Goal: Task Accomplishment & Management: Manage account settings

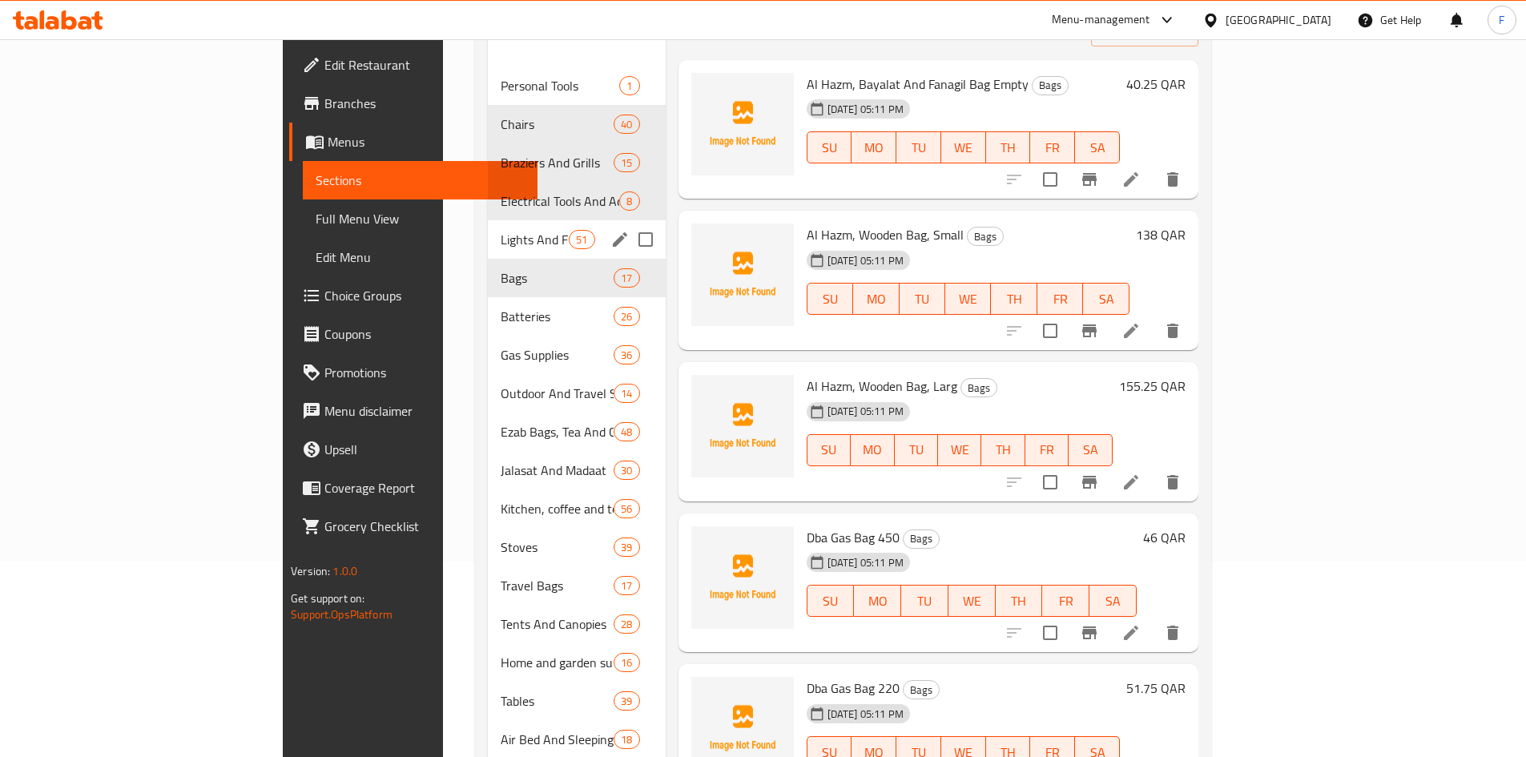
scroll to position [58, 0]
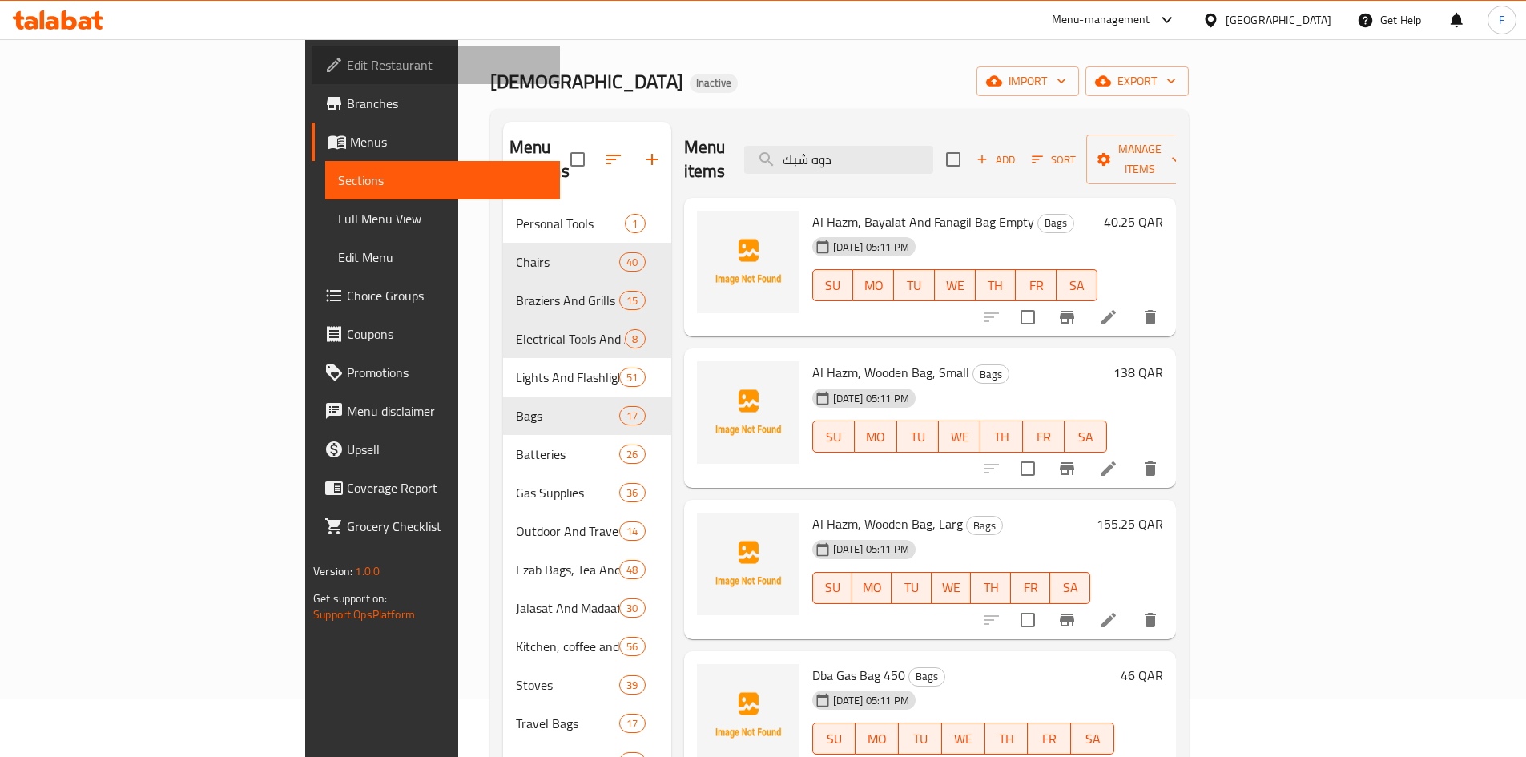
click at [347, 63] on span "Edit Restaurant" at bounding box center [447, 64] width 200 height 19
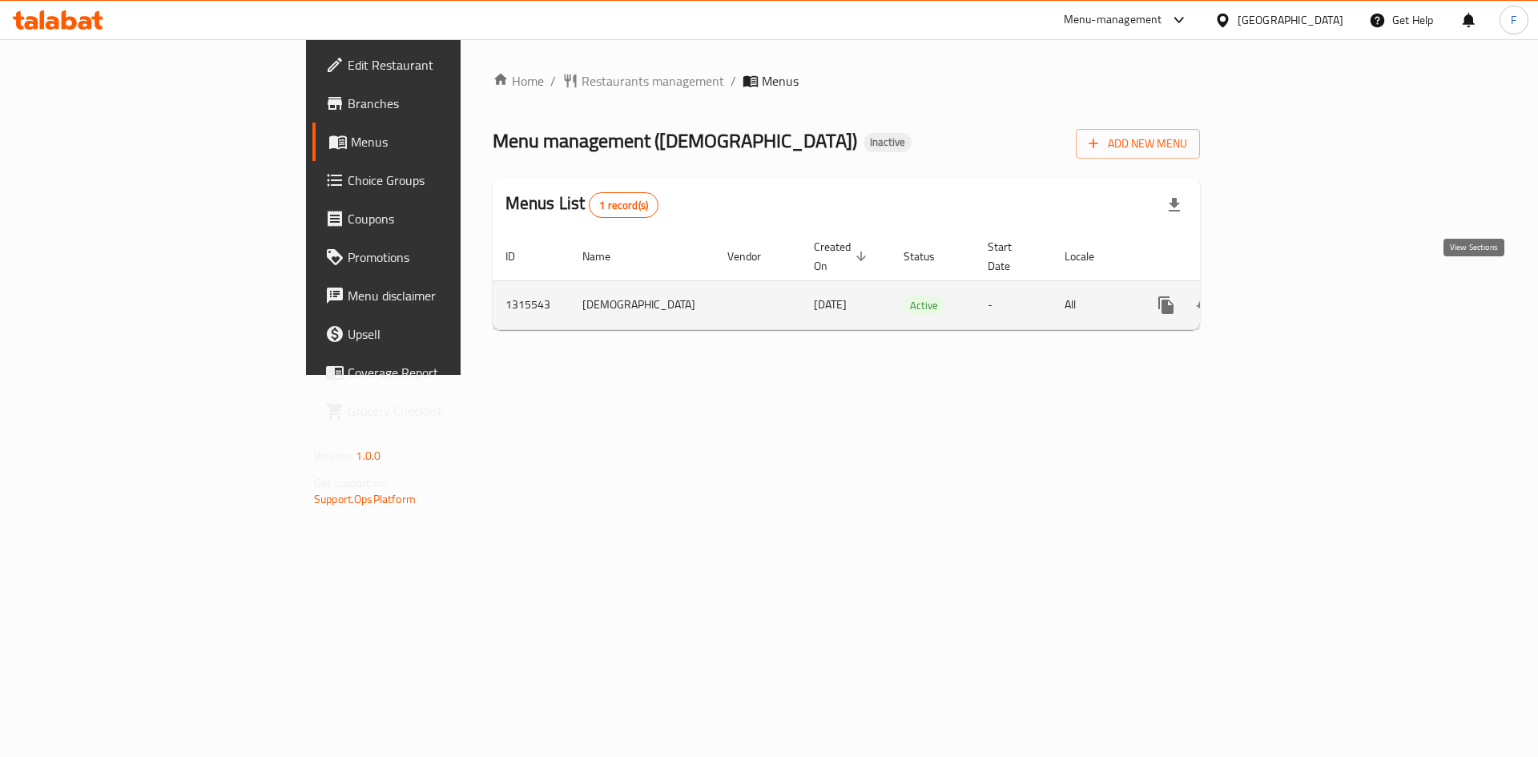
click at [1292, 296] on icon "enhanced table" at bounding box center [1281, 305] width 19 height 19
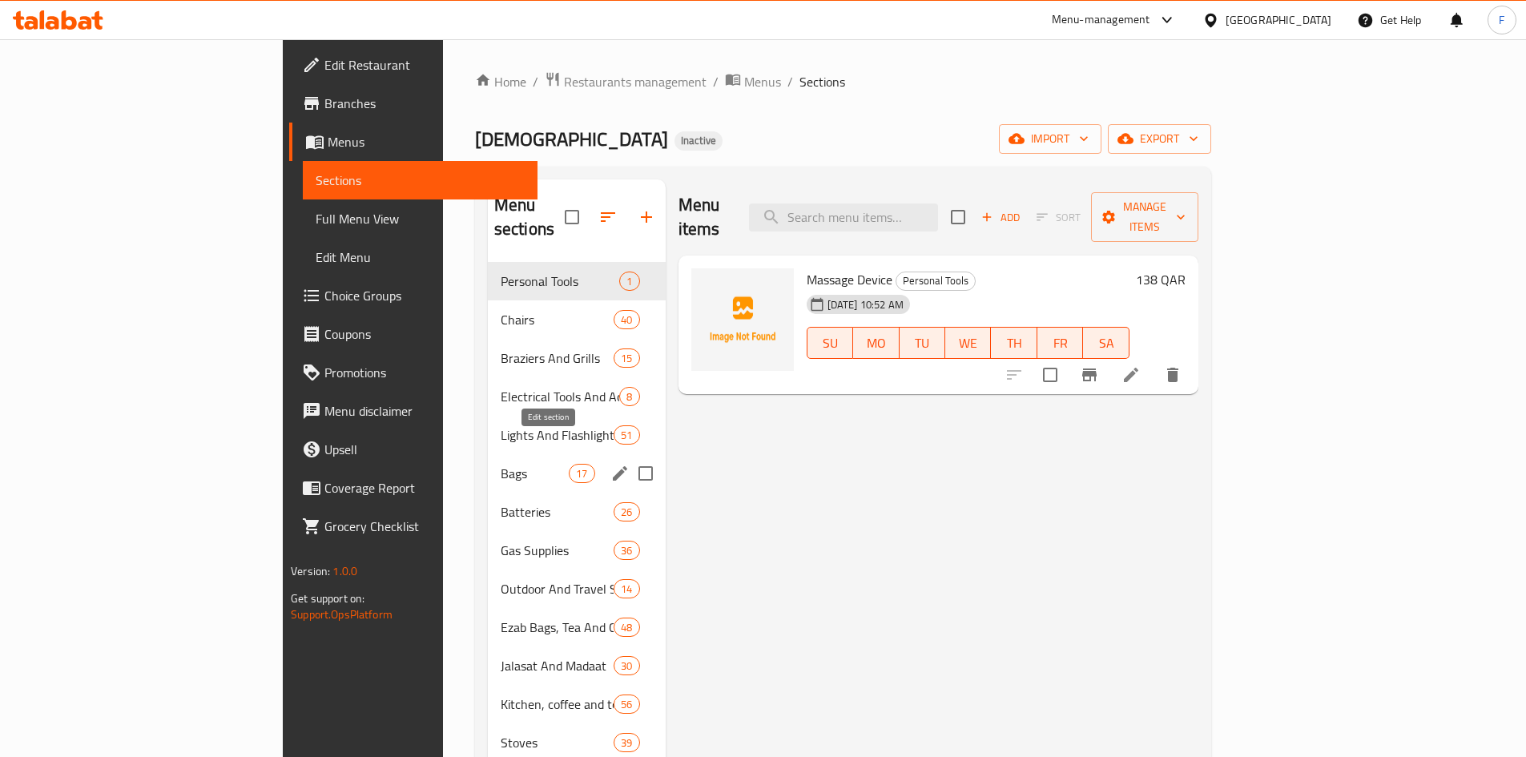
click at [613, 466] on icon "edit" at bounding box center [620, 473] width 14 height 14
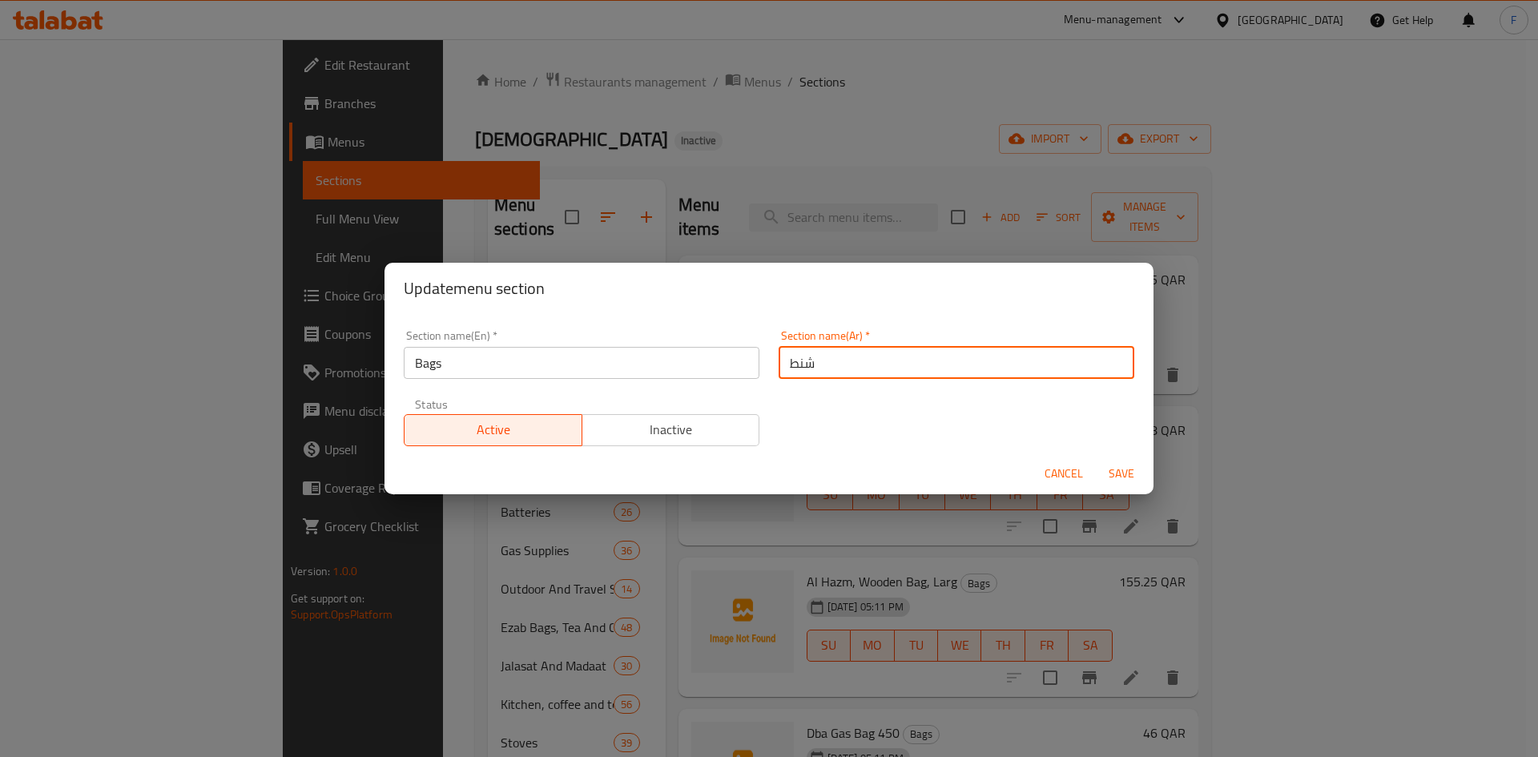
click at [796, 363] on input "شنط" at bounding box center [957, 363] width 356 height 32
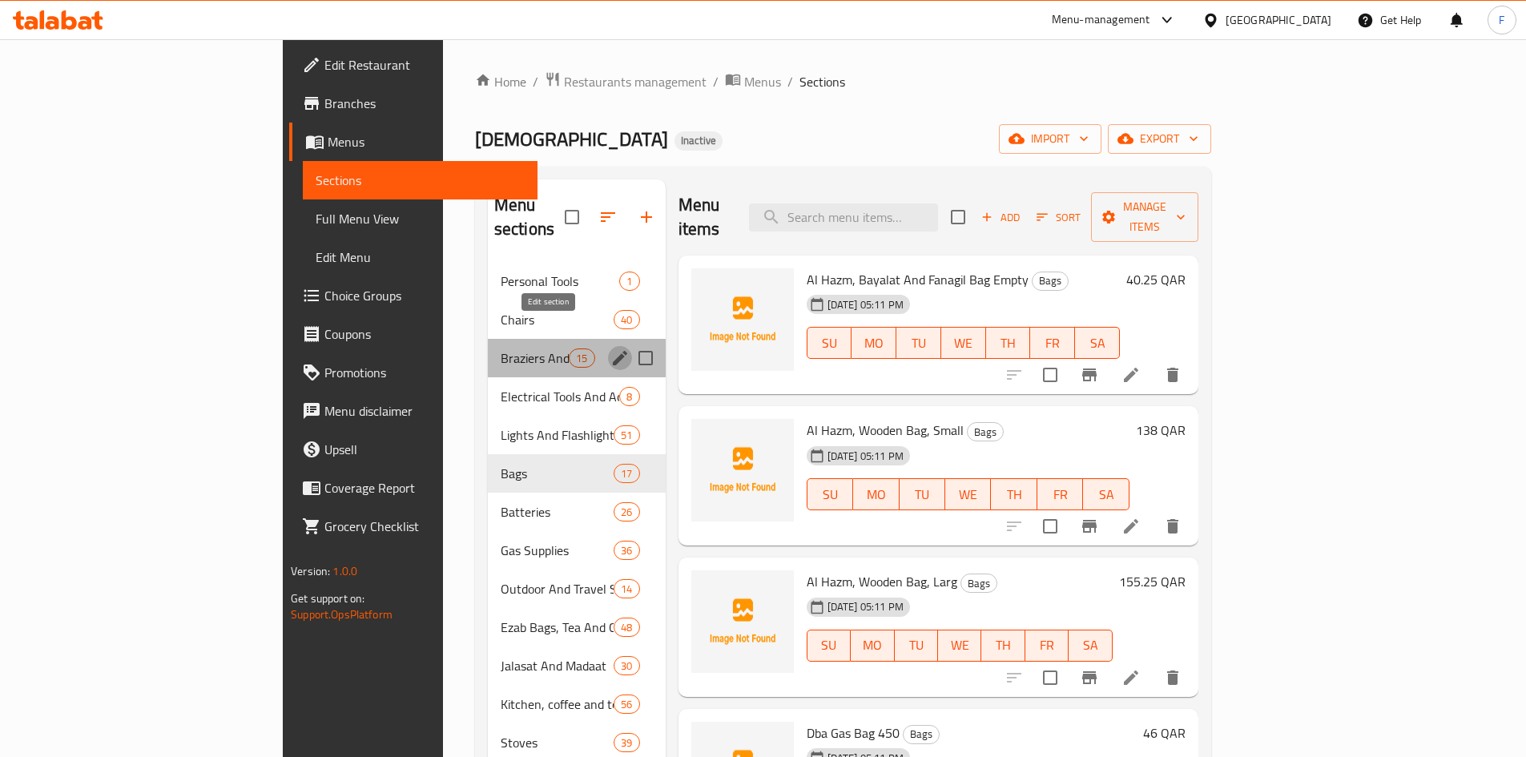
click at [608, 346] on button "edit" at bounding box center [620, 358] width 24 height 24
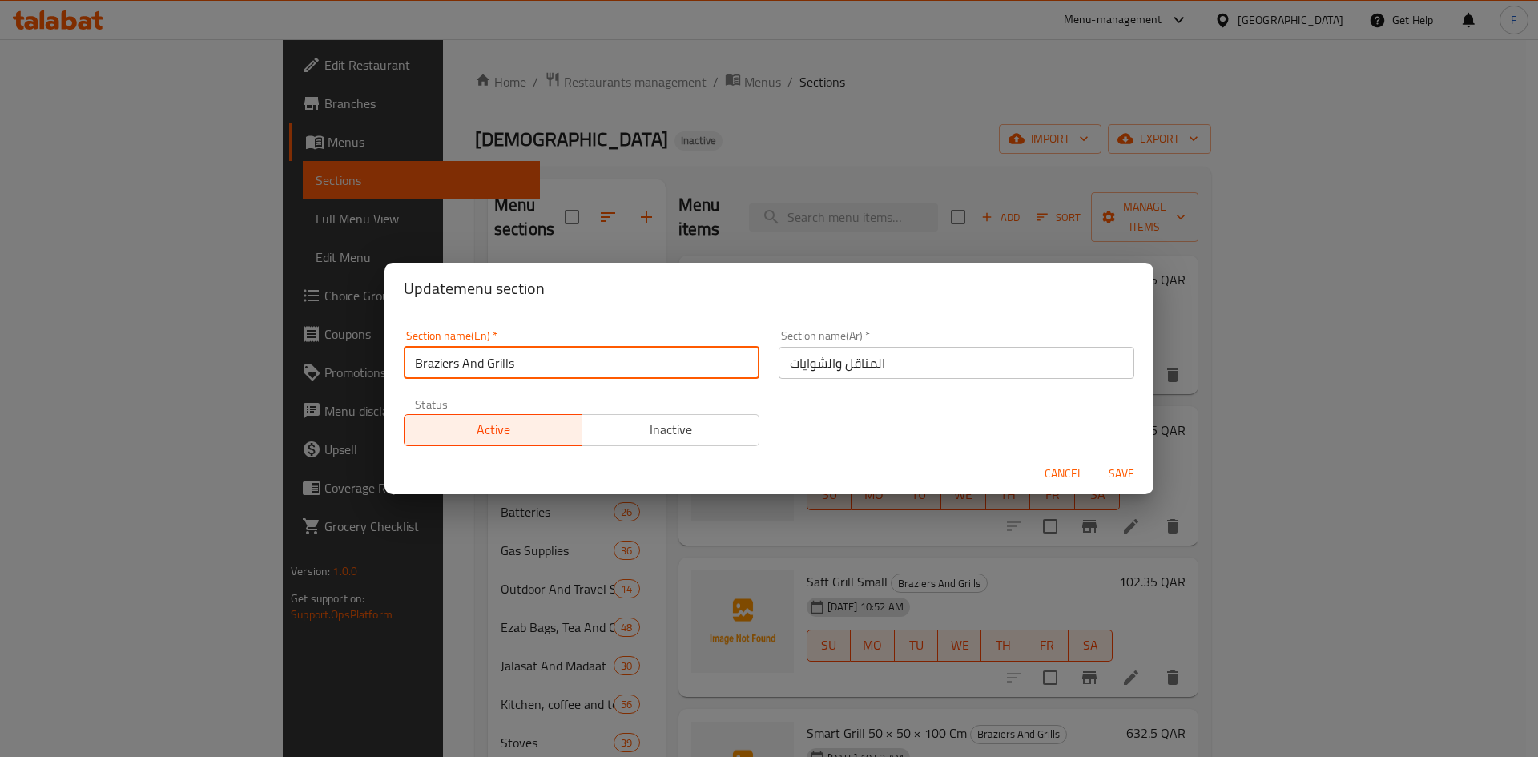
drag, startPoint x: 518, startPoint y: 363, endPoint x: 434, endPoint y: 363, distance: 84.1
click at [411, 363] on input "Braziers And Grills" at bounding box center [582, 363] width 356 height 32
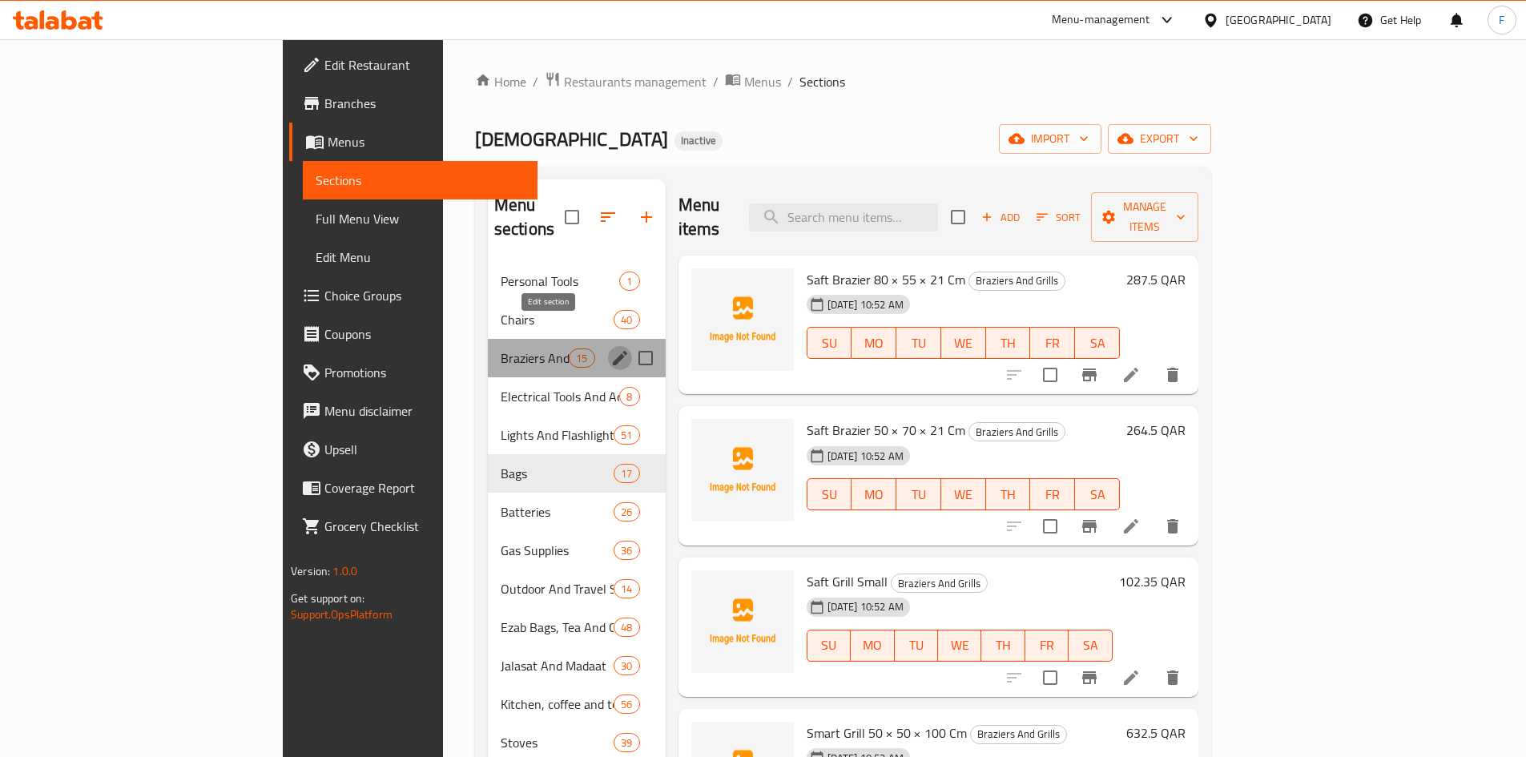
click at [611, 349] on icon "edit" at bounding box center [620, 358] width 19 height 19
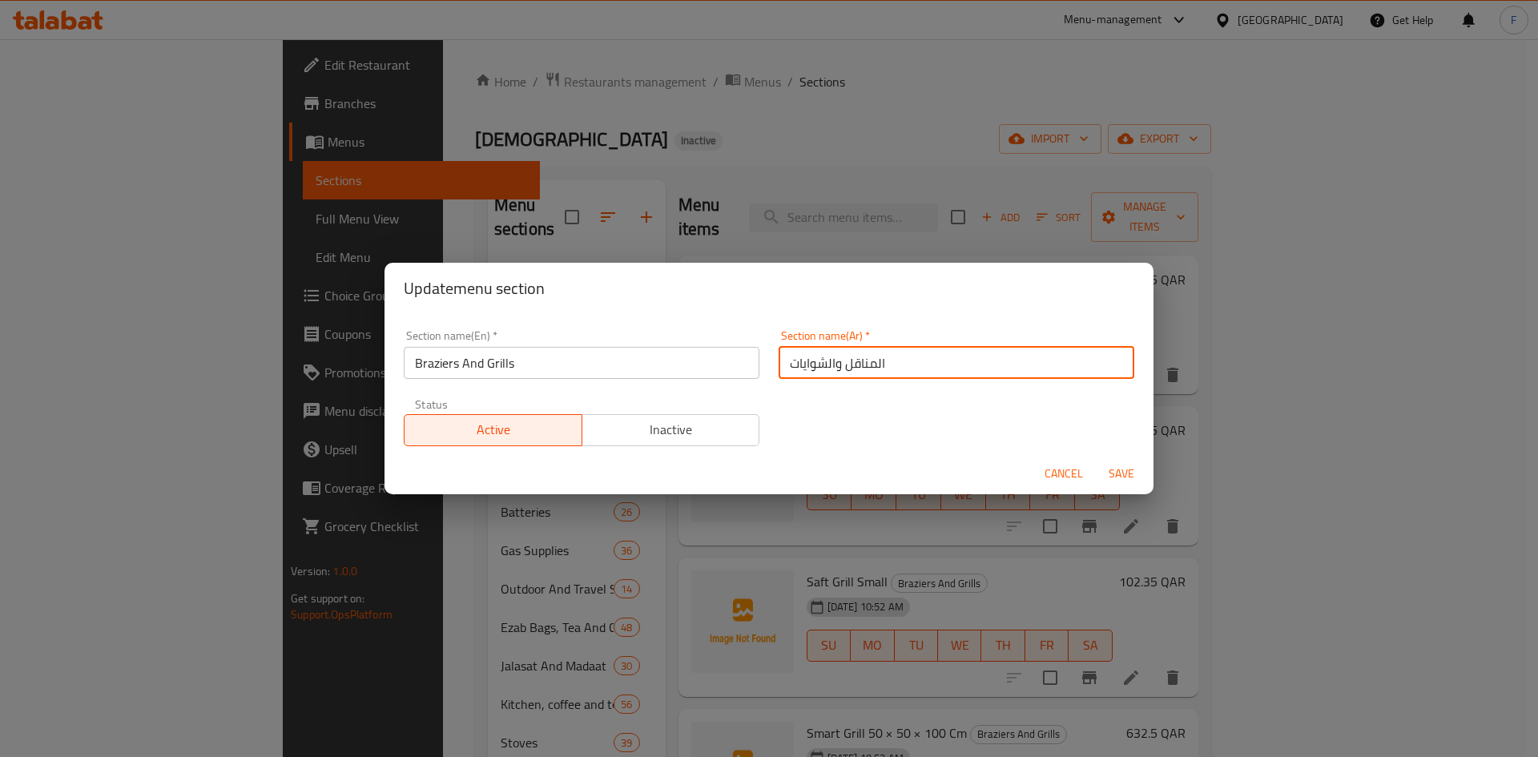
click at [797, 363] on input "المناقل والشوايات" at bounding box center [957, 363] width 356 height 32
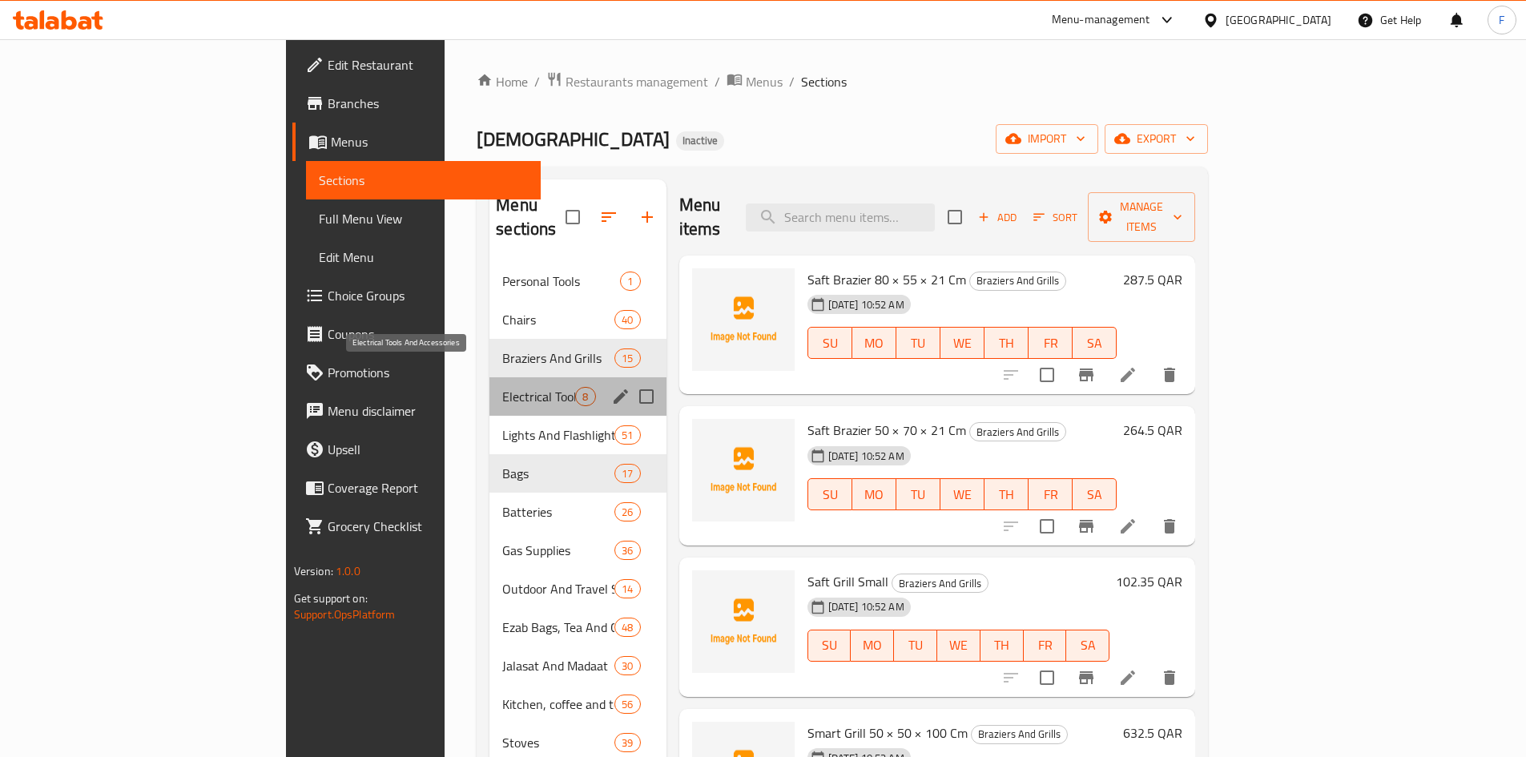
click at [502, 387] on span "Electrical Tools And Accessories" at bounding box center [538, 396] width 73 height 19
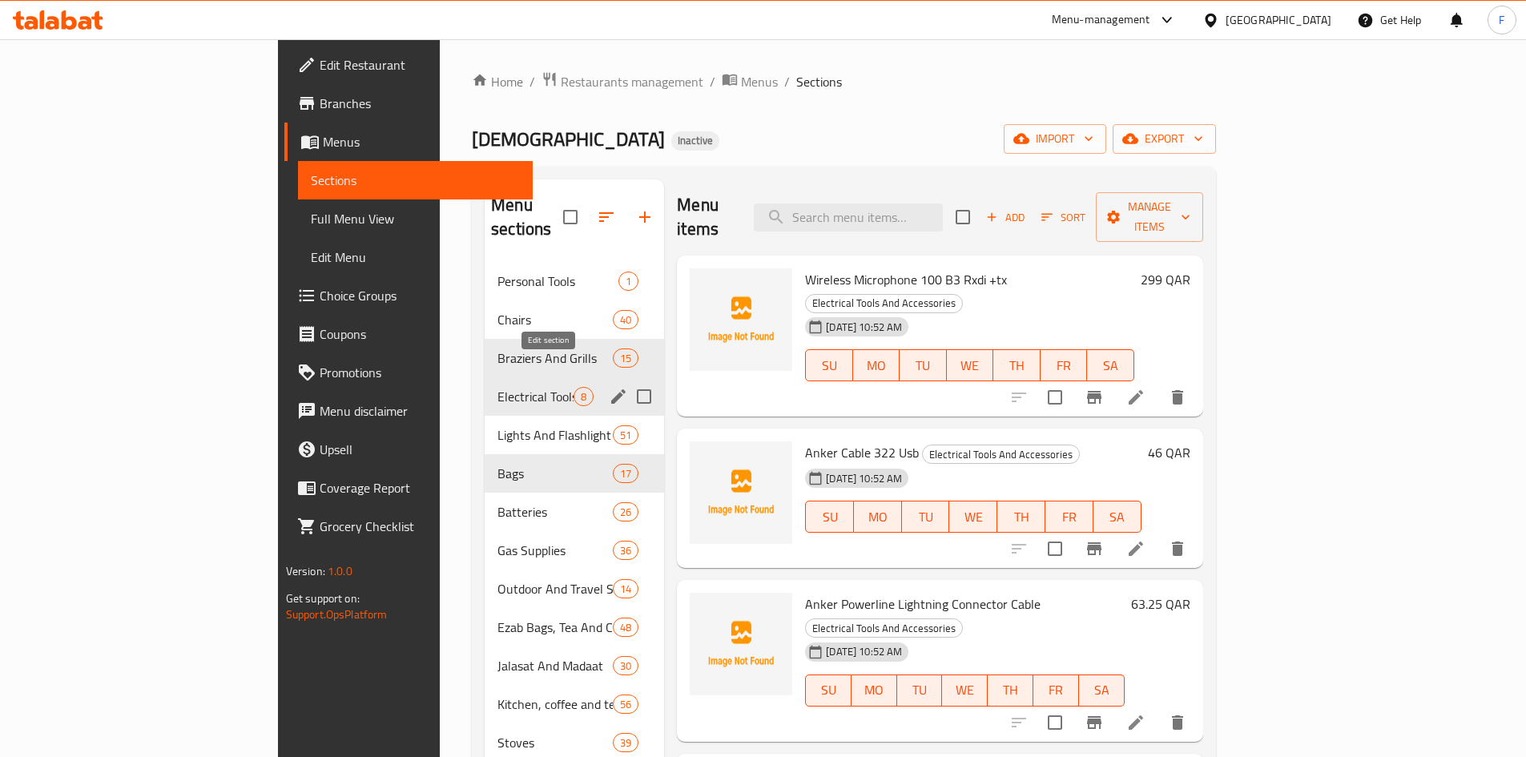
click at [609, 387] on icon "edit" at bounding box center [618, 396] width 19 height 19
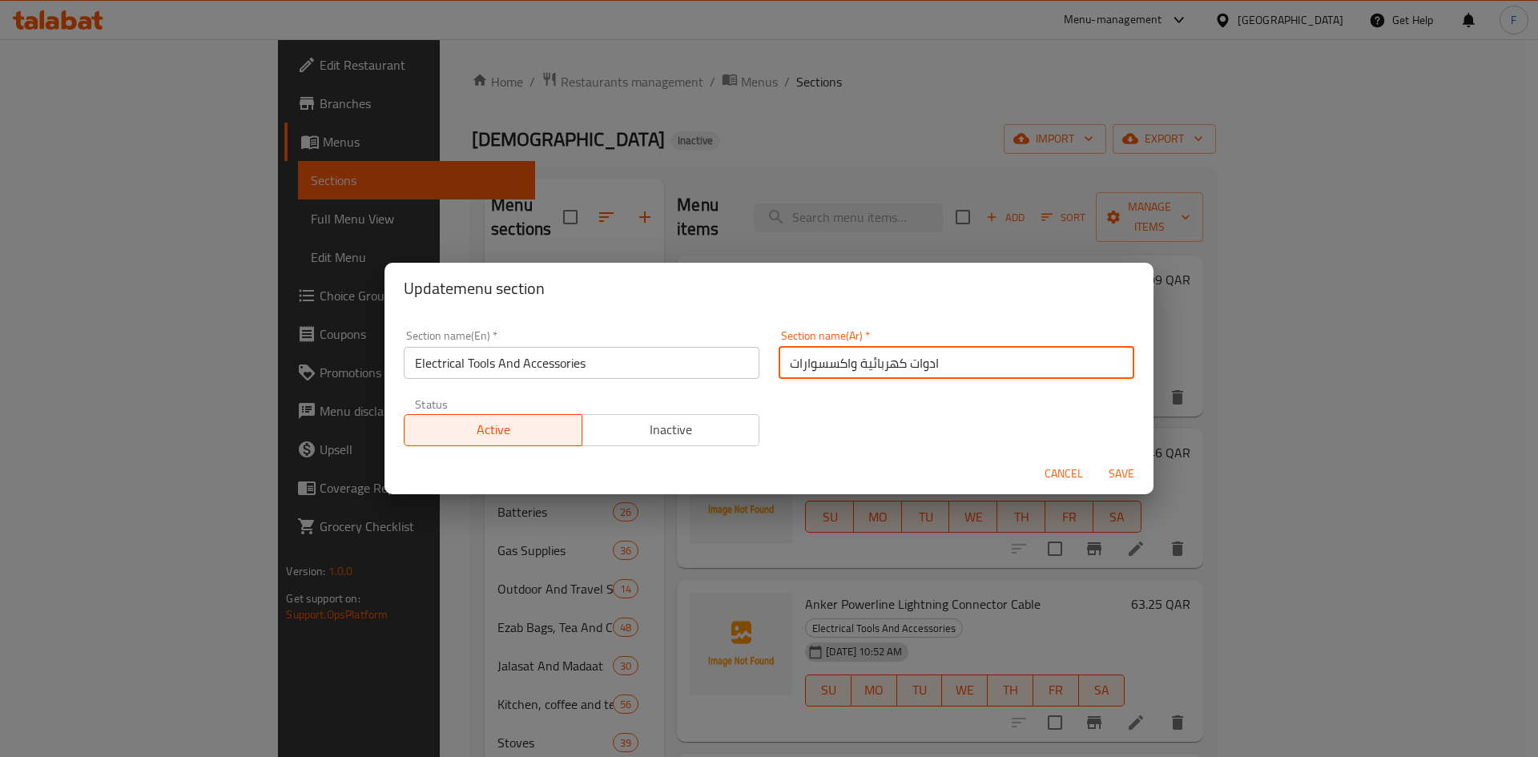
click at [824, 373] on input "ادوات كهربائية واكسسوارات" at bounding box center [957, 363] width 356 height 32
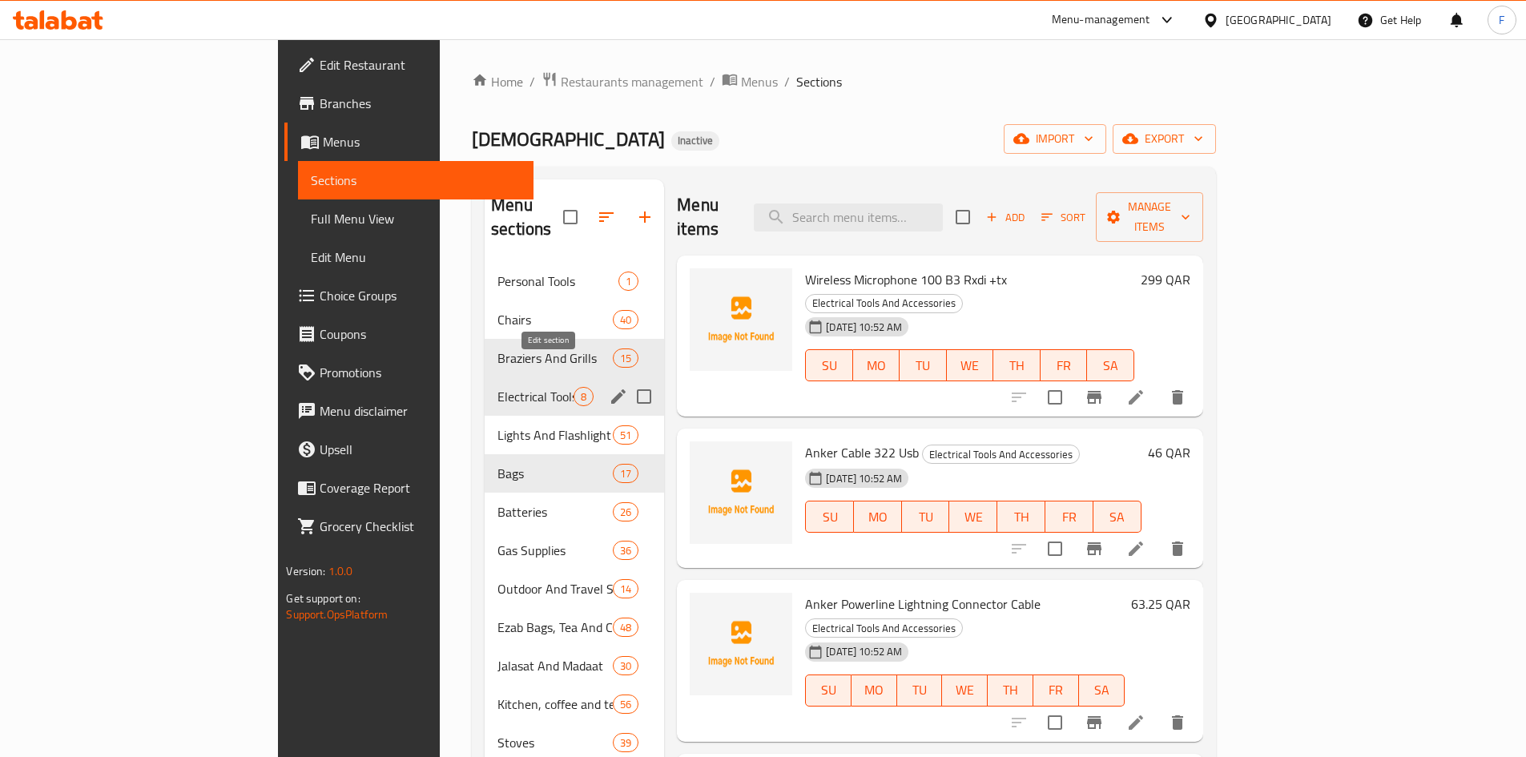
click at [611, 389] on icon "edit" at bounding box center [618, 396] width 14 height 14
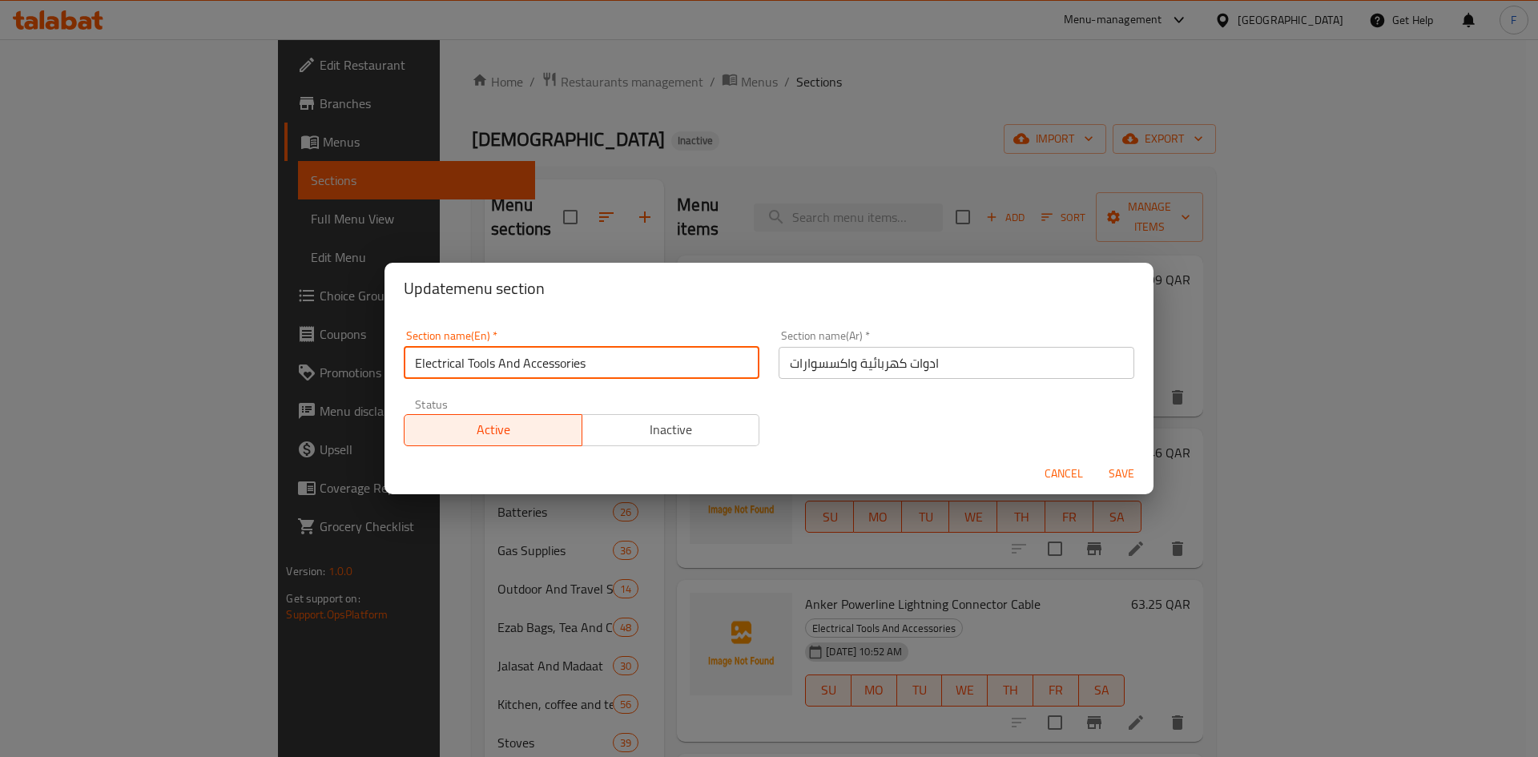
drag, startPoint x: 627, startPoint y: 357, endPoint x: 394, endPoint y: 359, distance: 232.4
click at [394, 359] on div "Section name(En)   * Electrical Tools And Accessories Section name(En) *" at bounding box center [581, 355] width 375 height 68
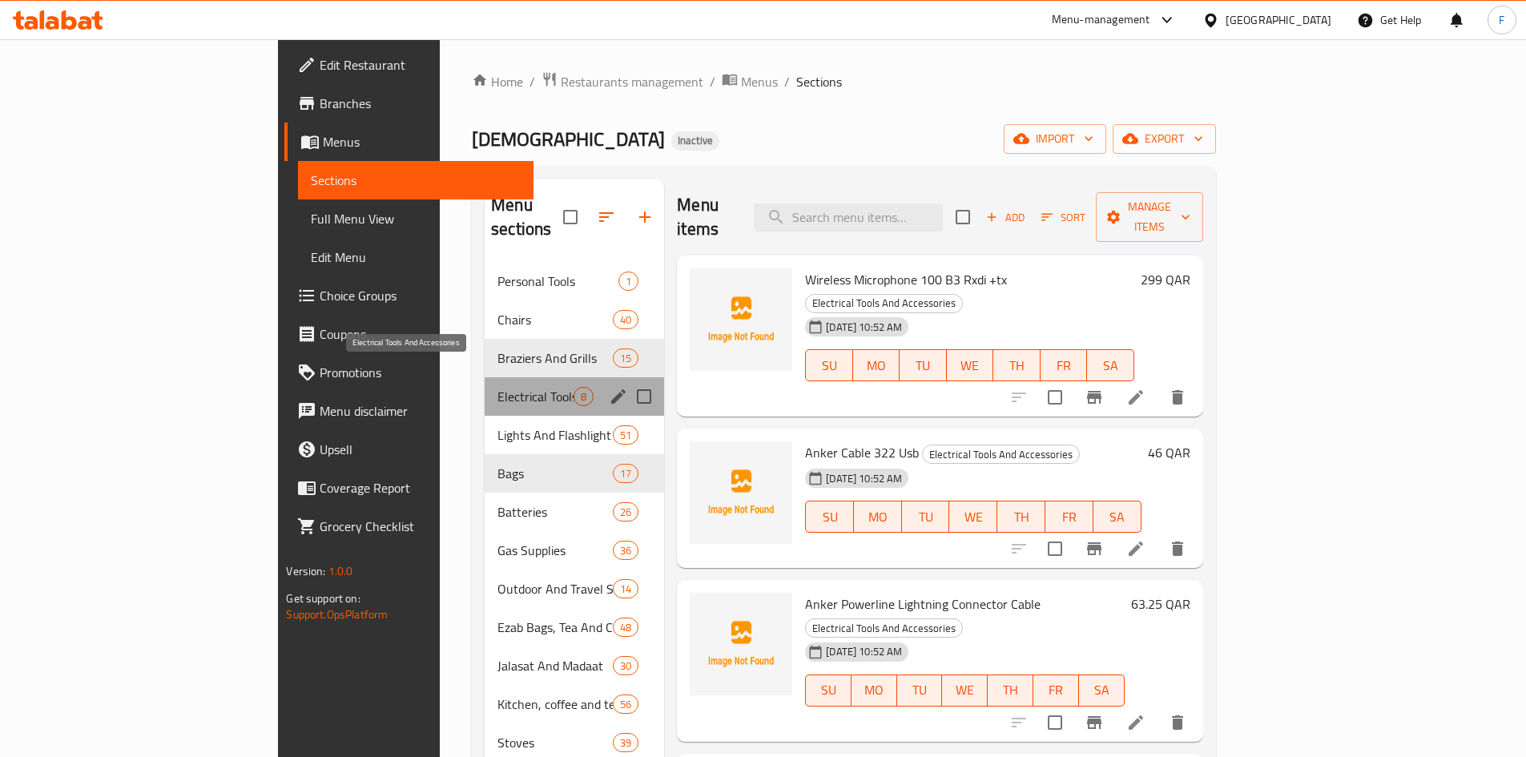
click at [498, 387] on span "Electrical Tools And Accessories" at bounding box center [536, 396] width 76 height 19
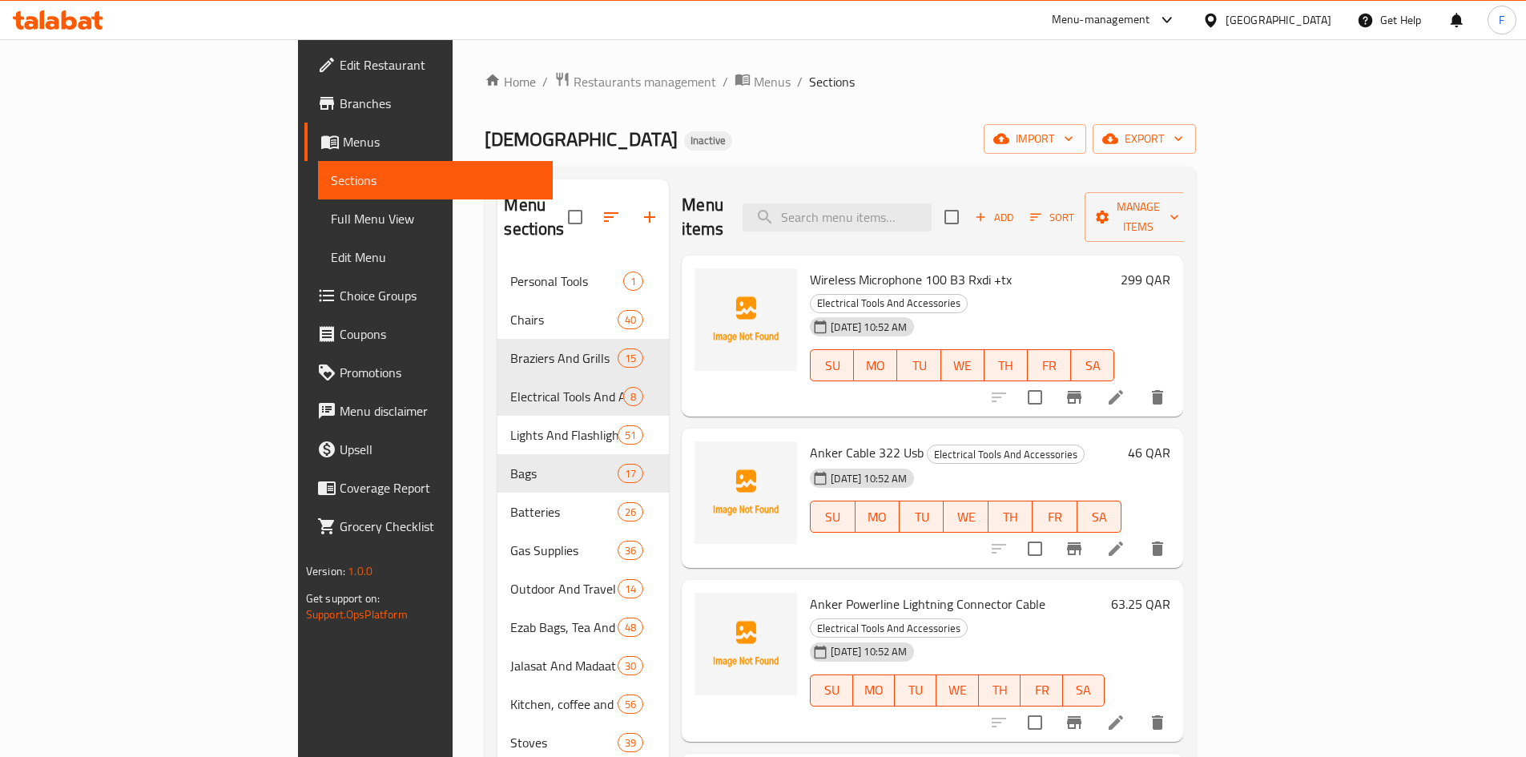
click at [817, 268] on span "Wireless Microphone 100 B3 Rxdi +tx" at bounding box center [911, 280] width 202 height 24
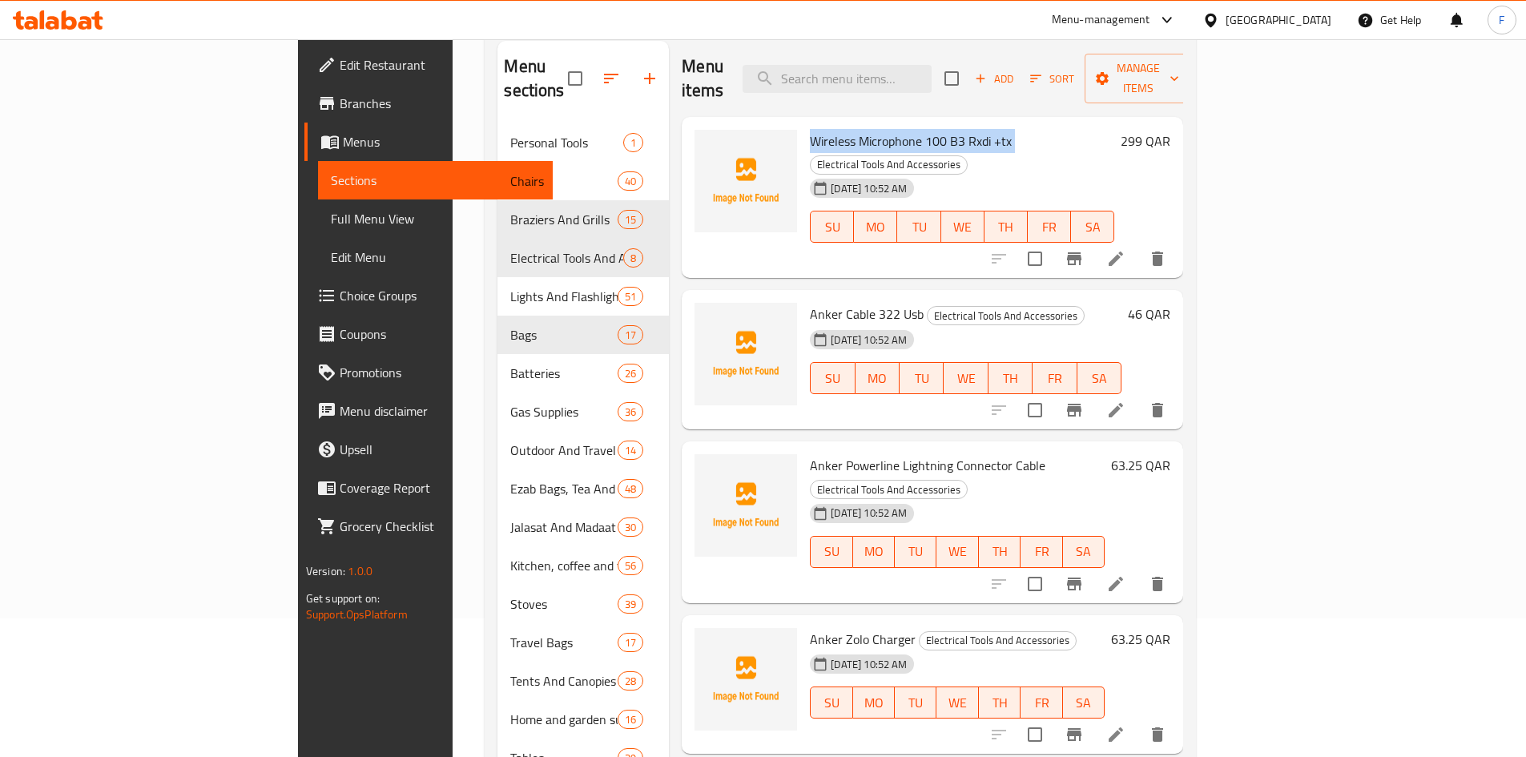
scroll to position [76, 0]
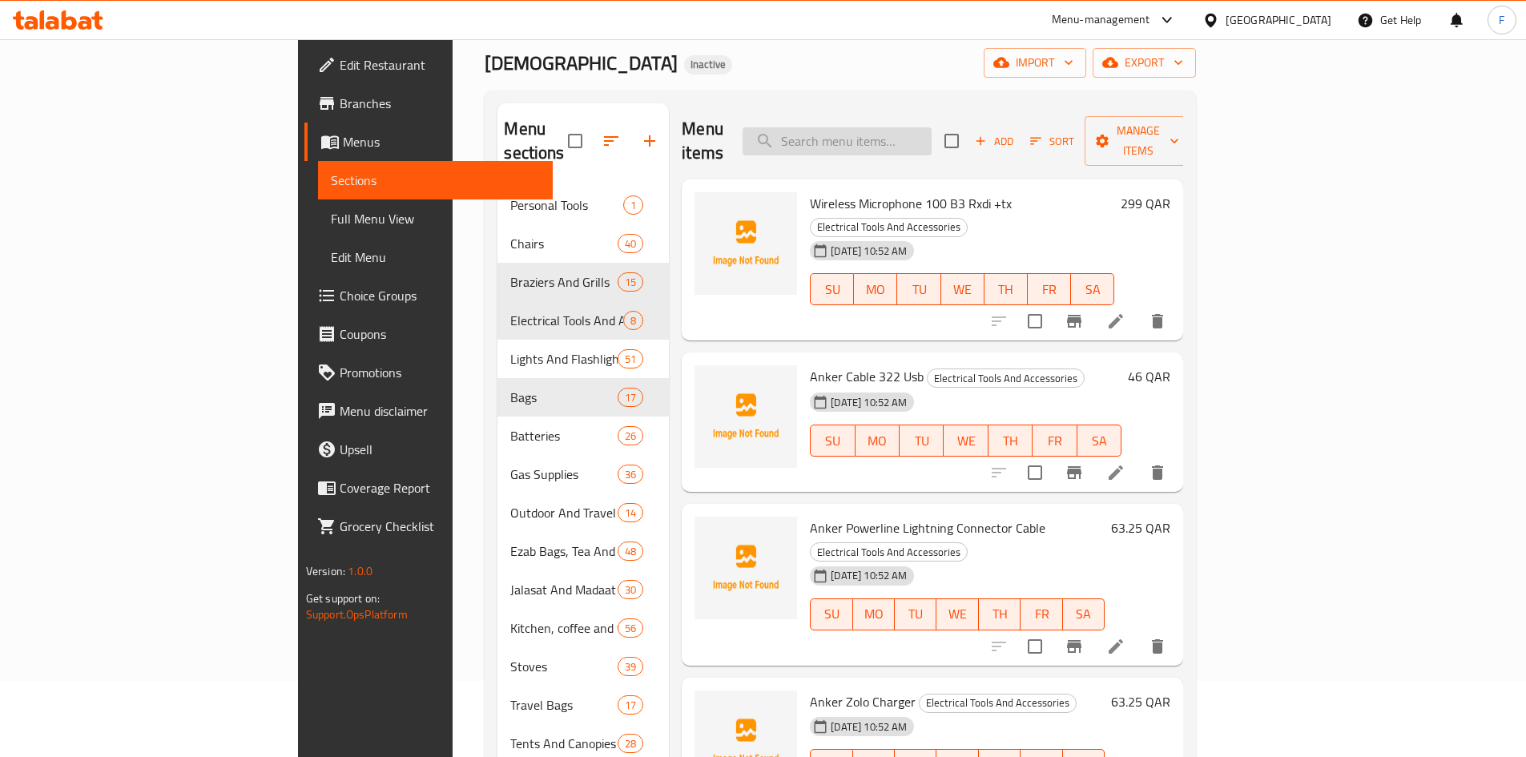
click at [909, 128] on input "search" at bounding box center [837, 141] width 189 height 28
paste input "حامل جوال رياضى للذراع"
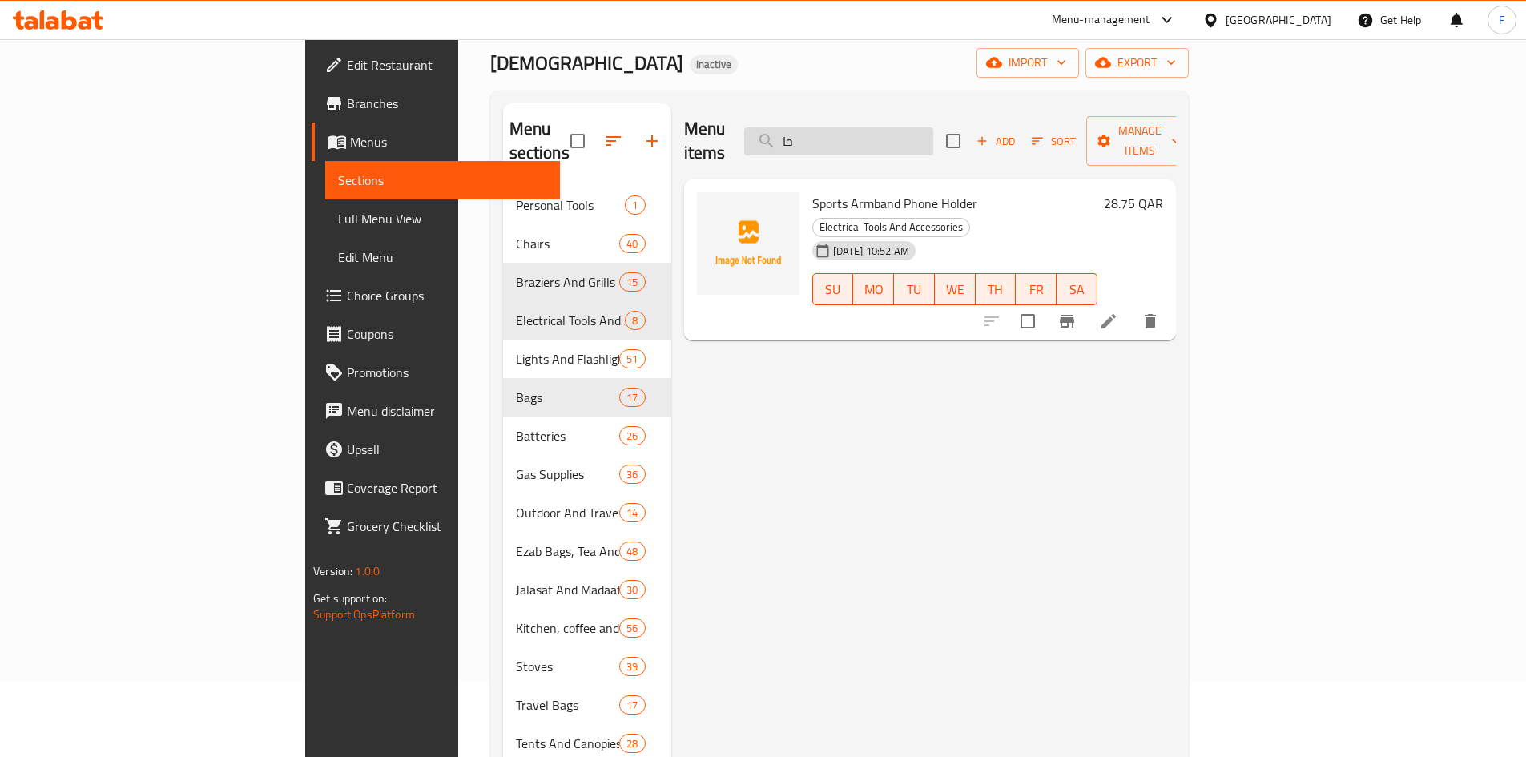
type input "ح"
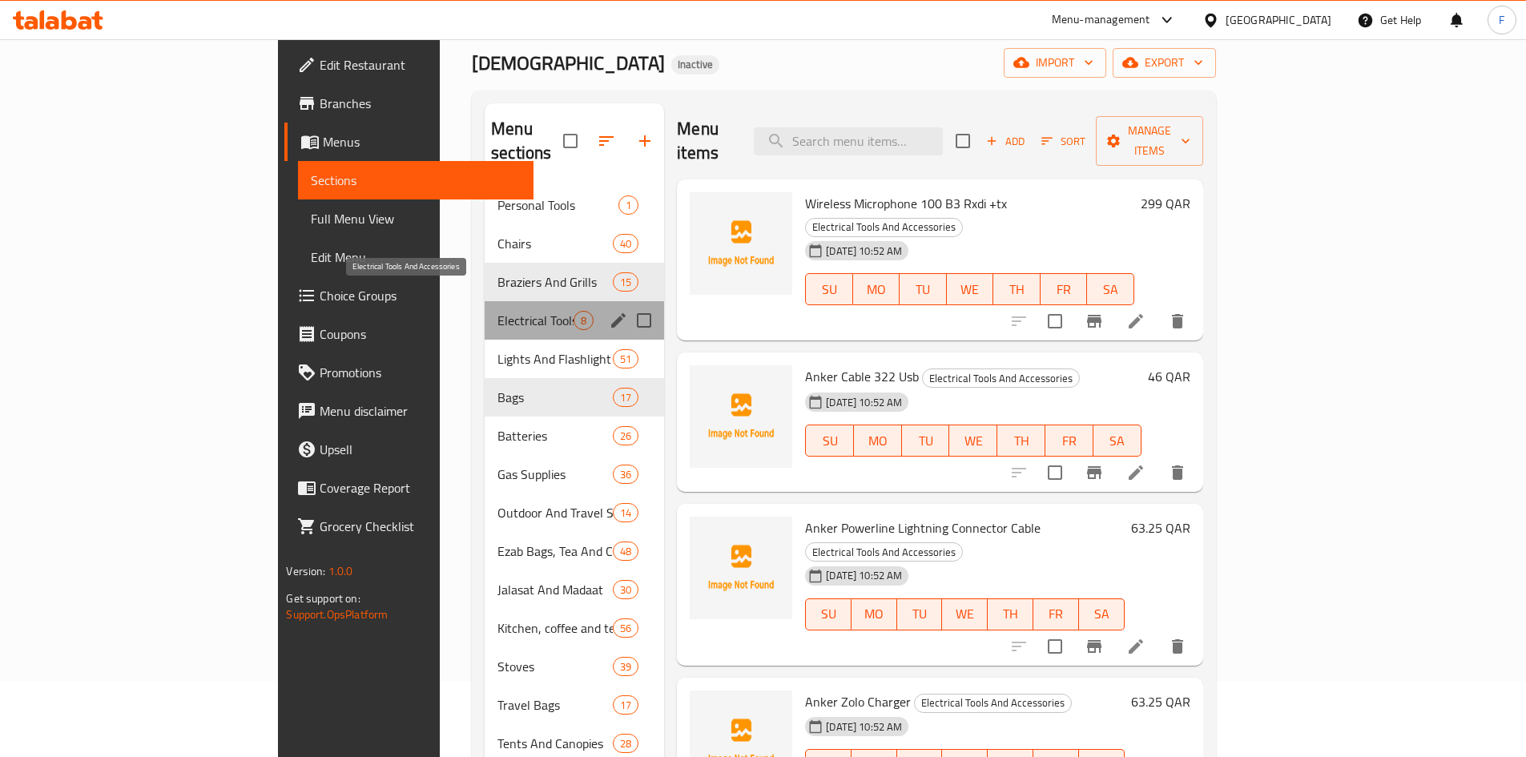
click at [498, 311] on span "Electrical Tools And Accessories" at bounding box center [536, 320] width 76 height 19
drag, startPoint x: 328, startPoint y: 303, endPoint x: 421, endPoint y: 303, distance: 93.0
click at [498, 311] on span "Electrical Tools And Accessories" at bounding box center [536, 320] width 76 height 19
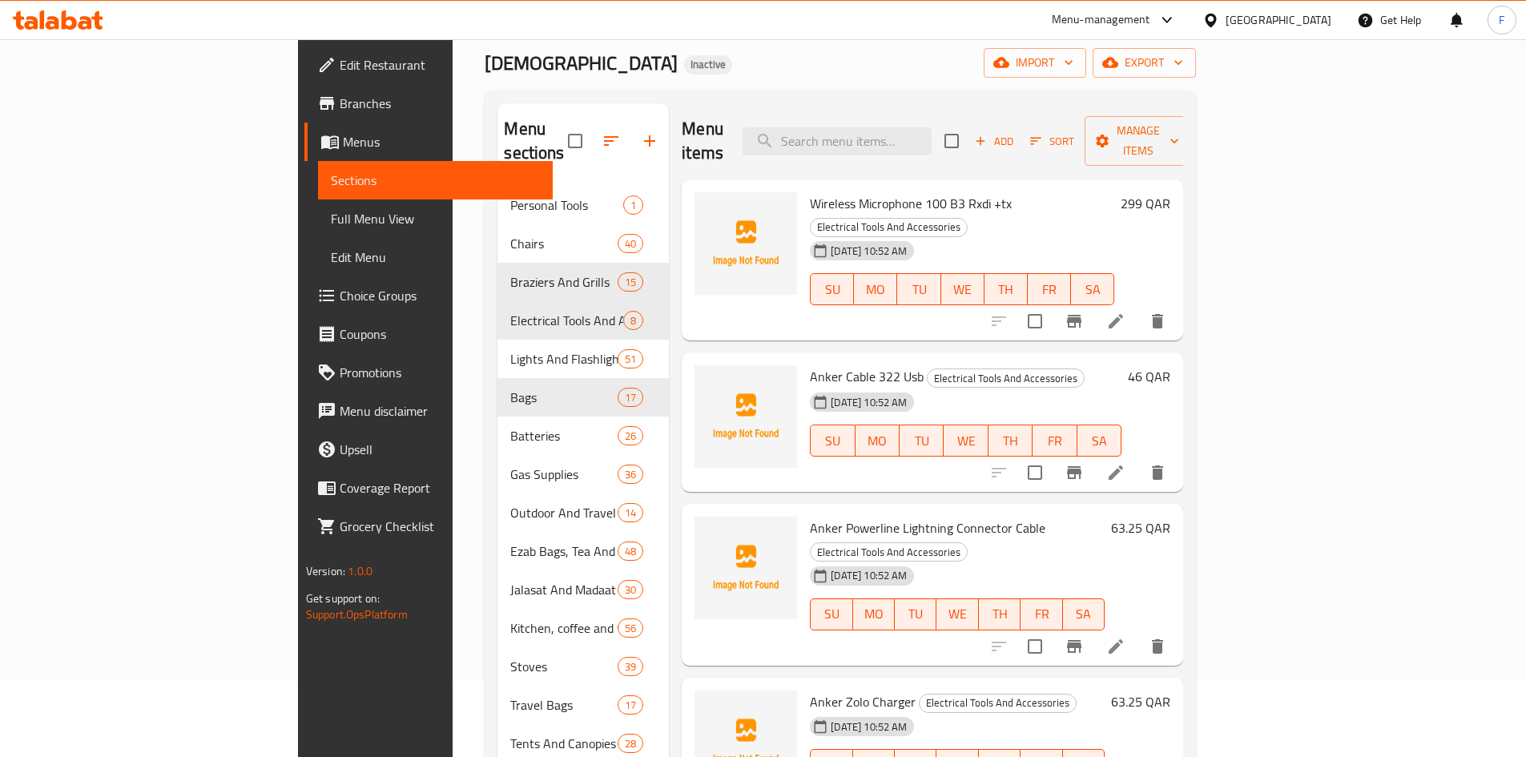
click at [810, 365] on span "Anker Cable 322 Usb" at bounding box center [867, 377] width 114 height 24
click at [810, 192] on span "Wireless Microphone 100 B3 Rxdi +tx" at bounding box center [911, 204] width 202 height 24
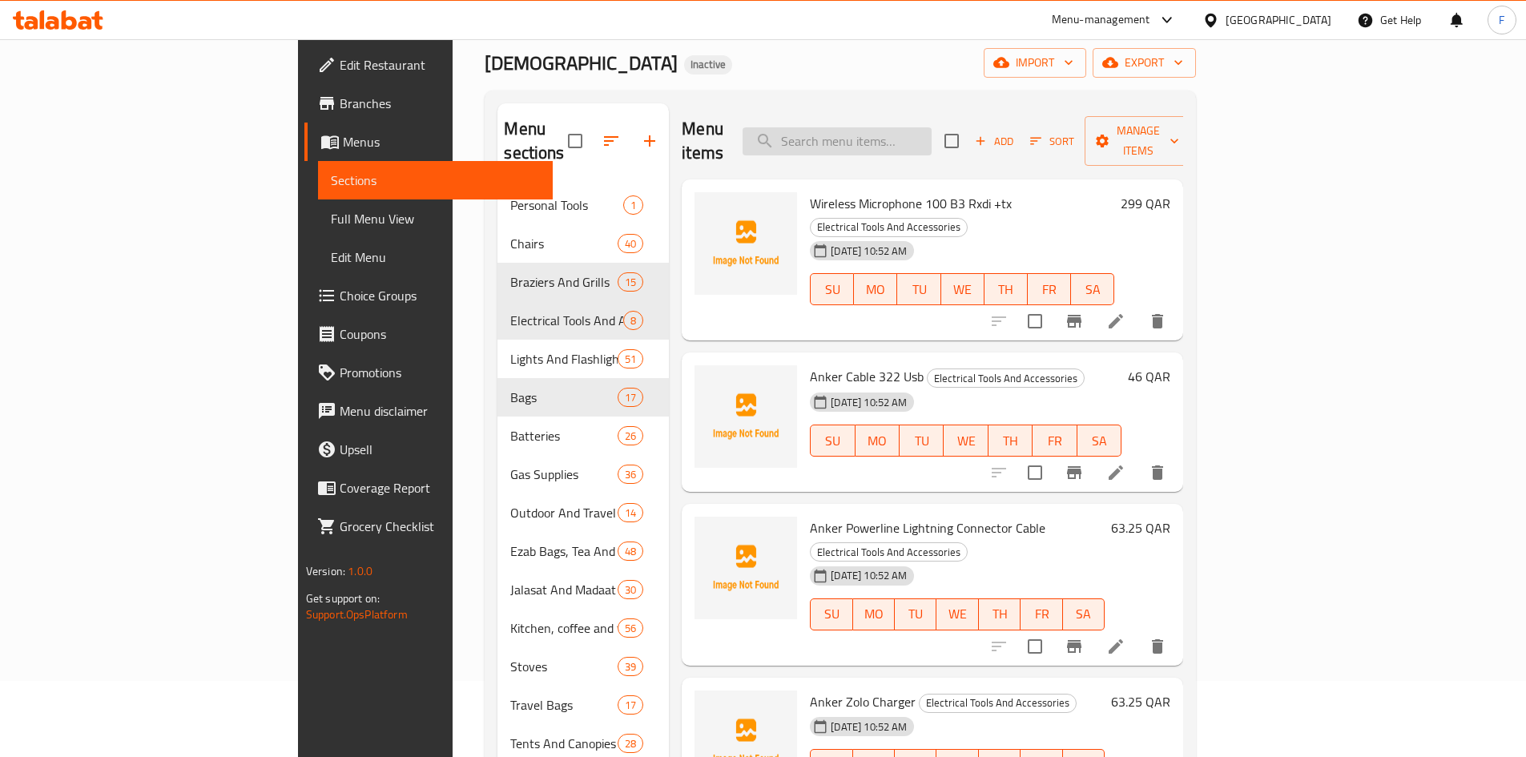
click at [932, 132] on input "search" at bounding box center [837, 141] width 189 height 28
paste input "كابل أنكر 322"
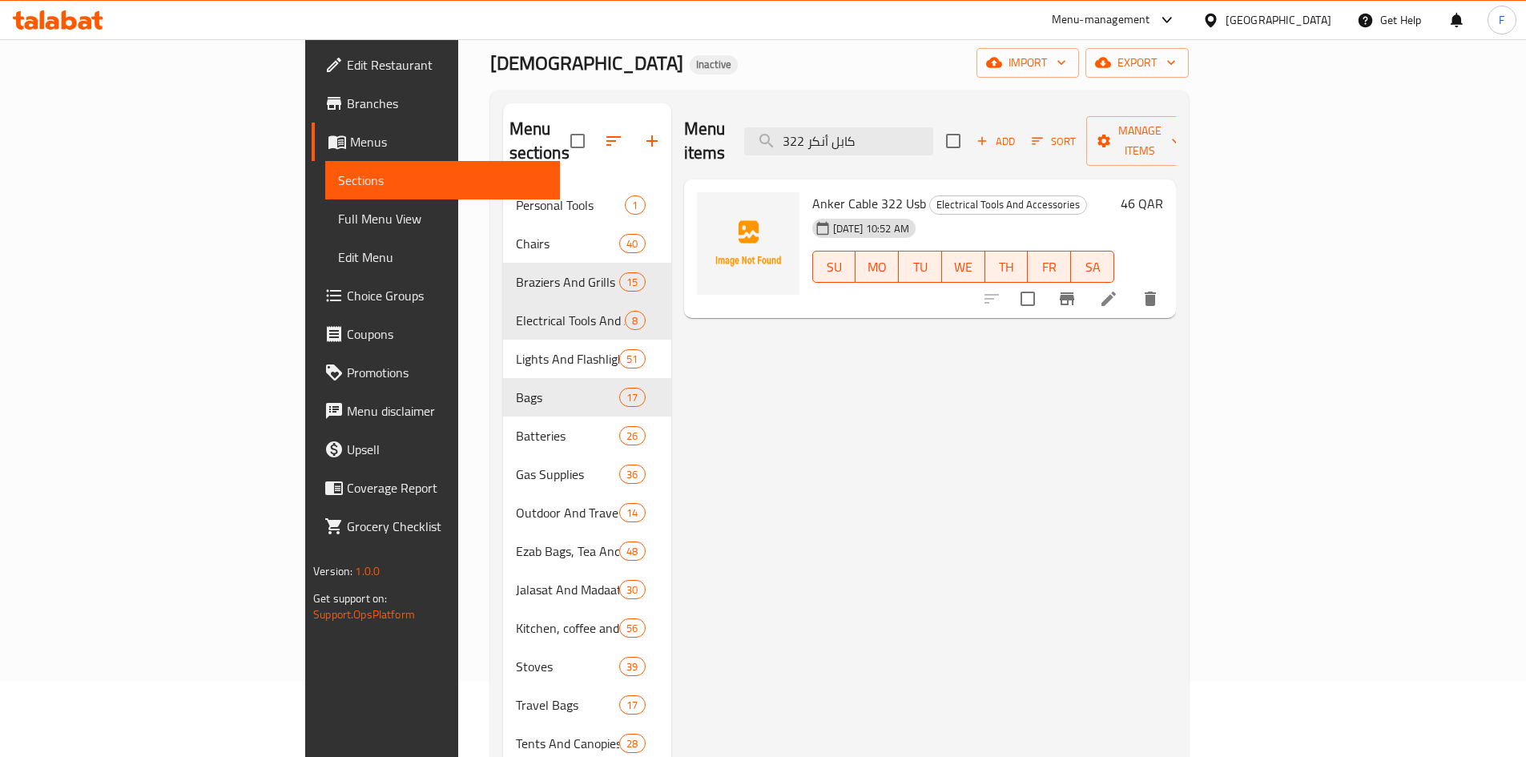
click at [813, 192] on span "Anker Cable 322 Usb" at bounding box center [870, 204] width 114 height 24
drag, startPoint x: 916, startPoint y: 131, endPoint x: 879, endPoint y: 139, distance: 37.6
click at [879, 139] on input "كابل أنكر 322" at bounding box center [838, 141] width 189 height 28
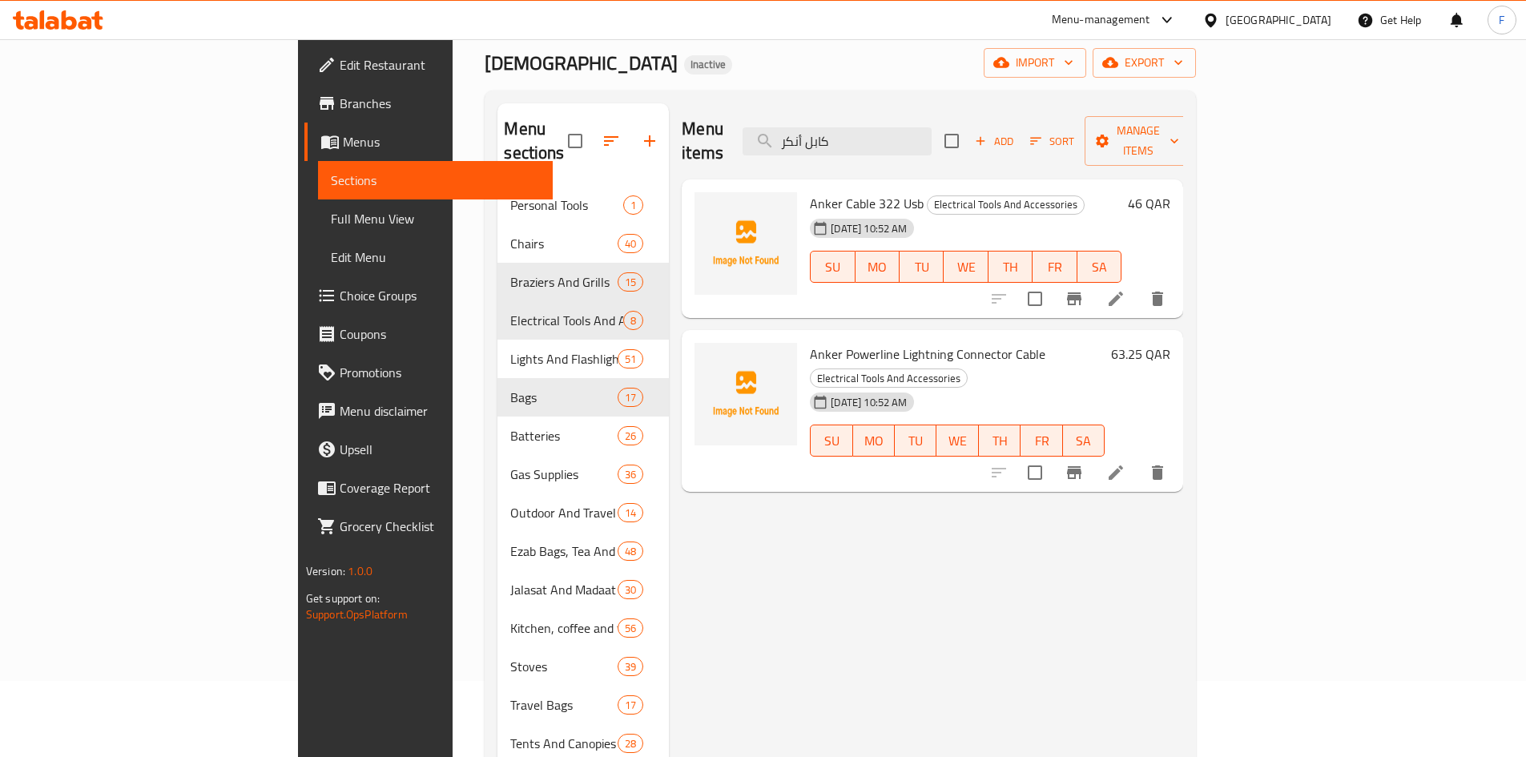
type input "كابل أنكر"
click at [893, 342] on span "Anker Powerline Lightning Connector Cable" at bounding box center [928, 354] width 236 height 24
click at [821, 342] on span "Anker Powerline Lightning Connector Cable" at bounding box center [928, 354] width 236 height 24
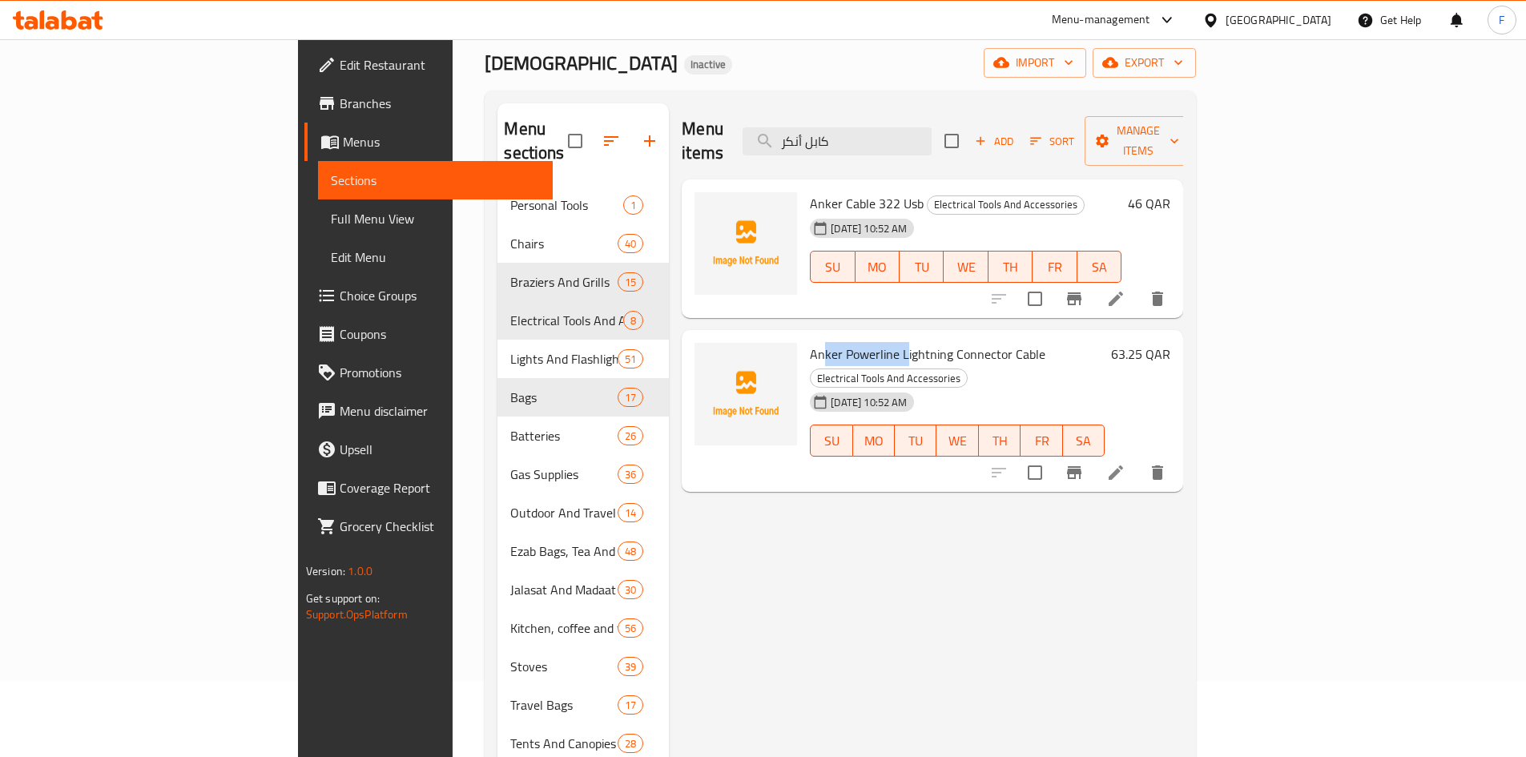
drag, startPoint x: 748, startPoint y: 332, endPoint x: 831, endPoint y: 332, distance: 83.3
click at [831, 342] on span "Anker Powerline Lightning Connector Cable" at bounding box center [928, 354] width 236 height 24
click at [838, 342] on span "Anker Powerline Lightning Connector Cable" at bounding box center [928, 354] width 236 height 24
click at [897, 342] on span "Anker Powerline Lightning Connector Cable" at bounding box center [928, 354] width 236 height 24
click at [941, 342] on span "Anker Powerline Lightning Connector Cable" at bounding box center [928, 354] width 236 height 24
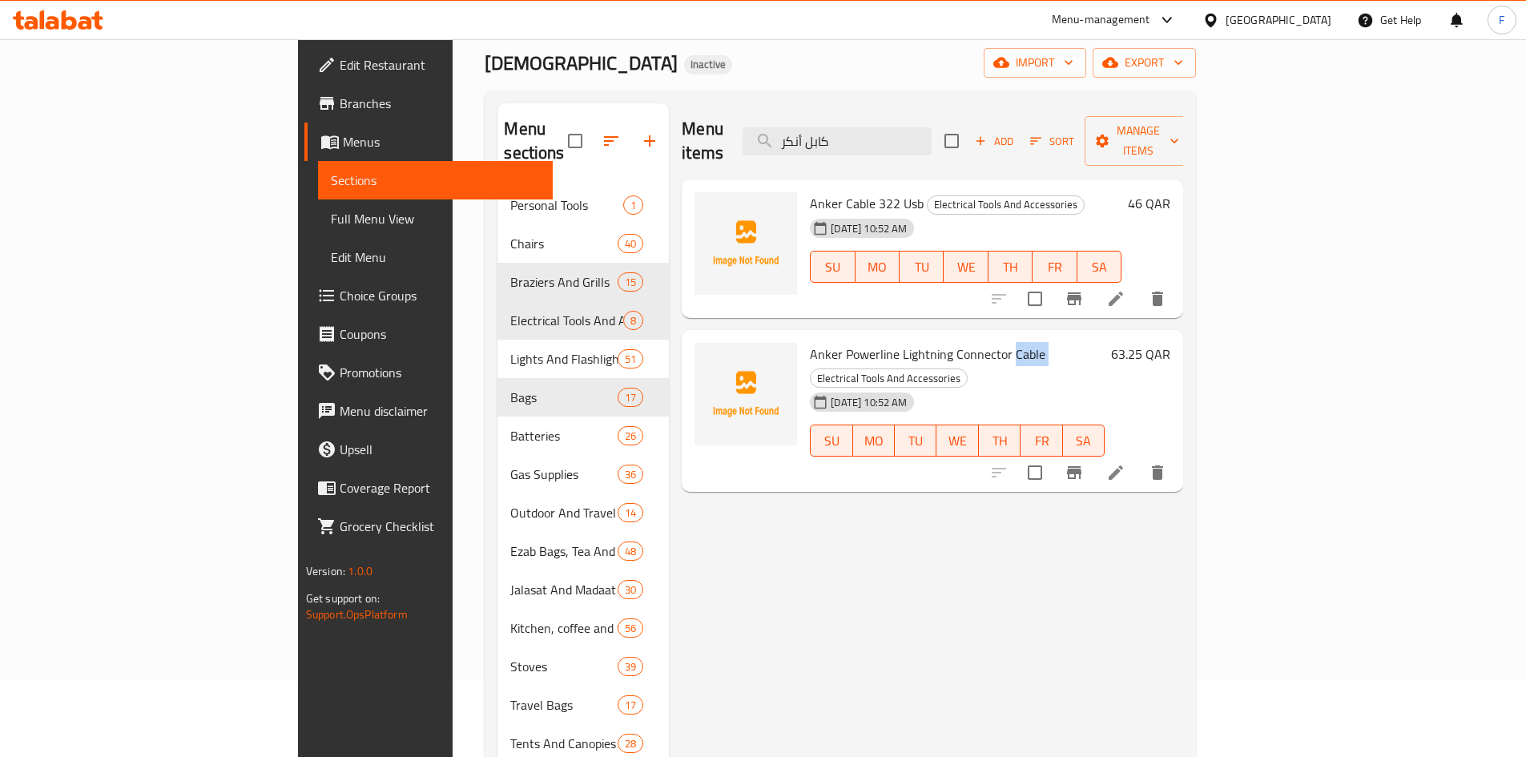
click at [941, 342] on span "Anker Powerline Lightning Connector Cable" at bounding box center [928, 354] width 236 height 24
click at [1126, 463] on icon at bounding box center [1116, 472] width 19 height 19
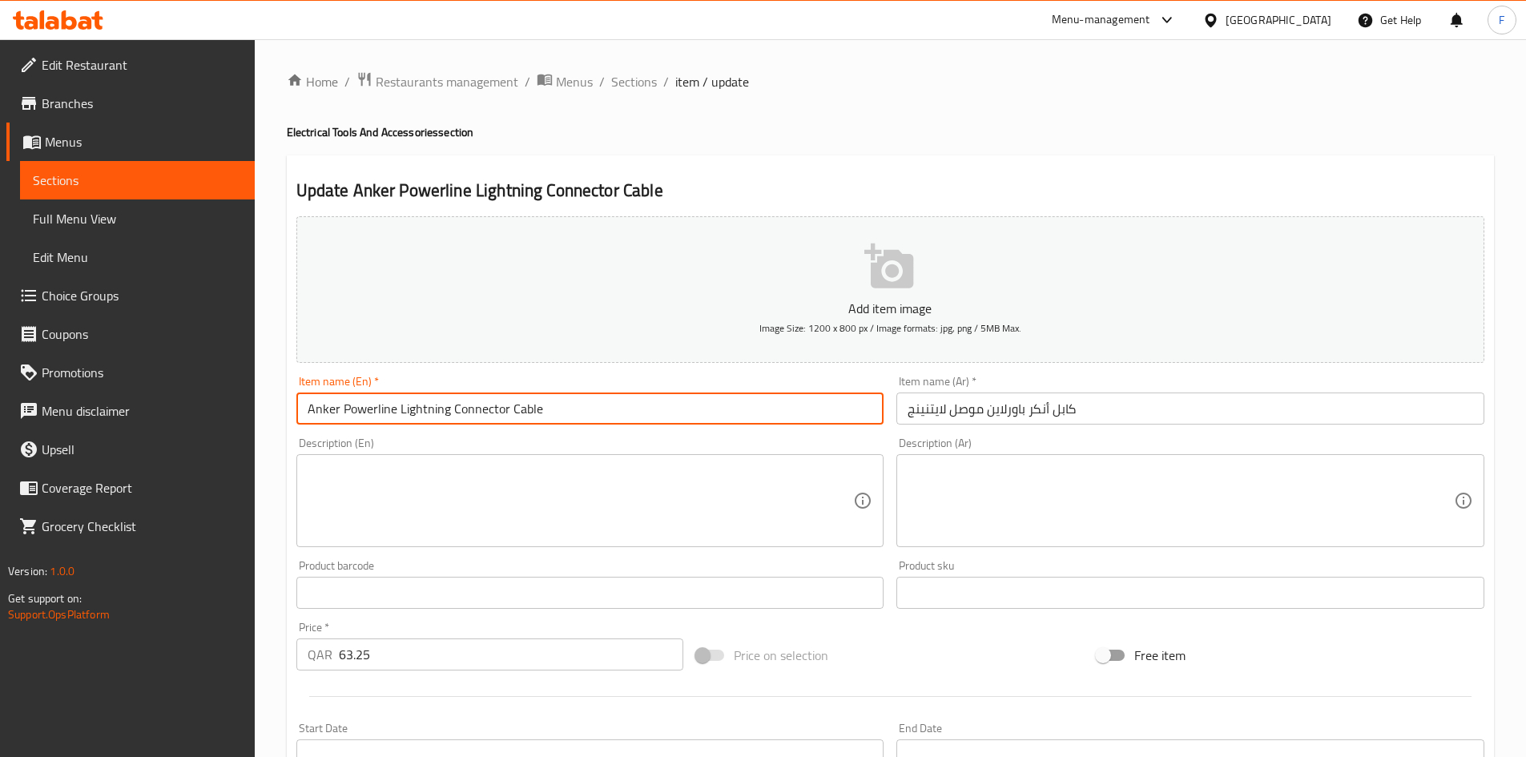
click at [522, 415] on input "Anker Powerline Lightning Connector Cable" at bounding box center [590, 409] width 588 height 32
click at [332, 409] on input "Anker Powerline Lightning Connector Cable" at bounding box center [590, 409] width 588 height 32
click at [353, 409] on input "Anker Powerline Lightning Connector Cable" at bounding box center [590, 409] width 588 height 32
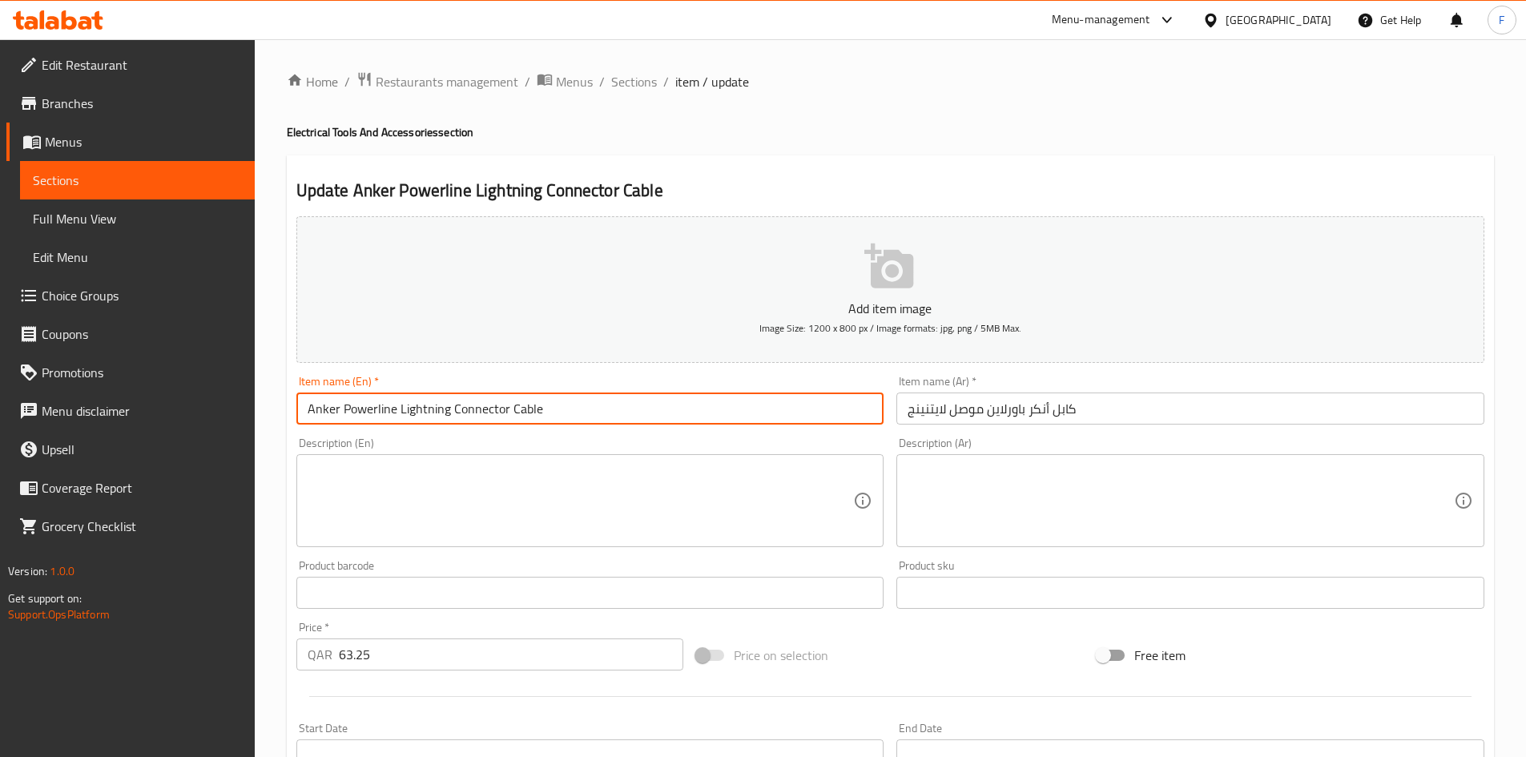
click at [353, 409] on input "Anker Powerline Lightning Connector Cable" at bounding box center [590, 409] width 588 height 32
click at [410, 412] on input "Anker Powerline Lightning Connector Cable" at bounding box center [590, 409] width 588 height 32
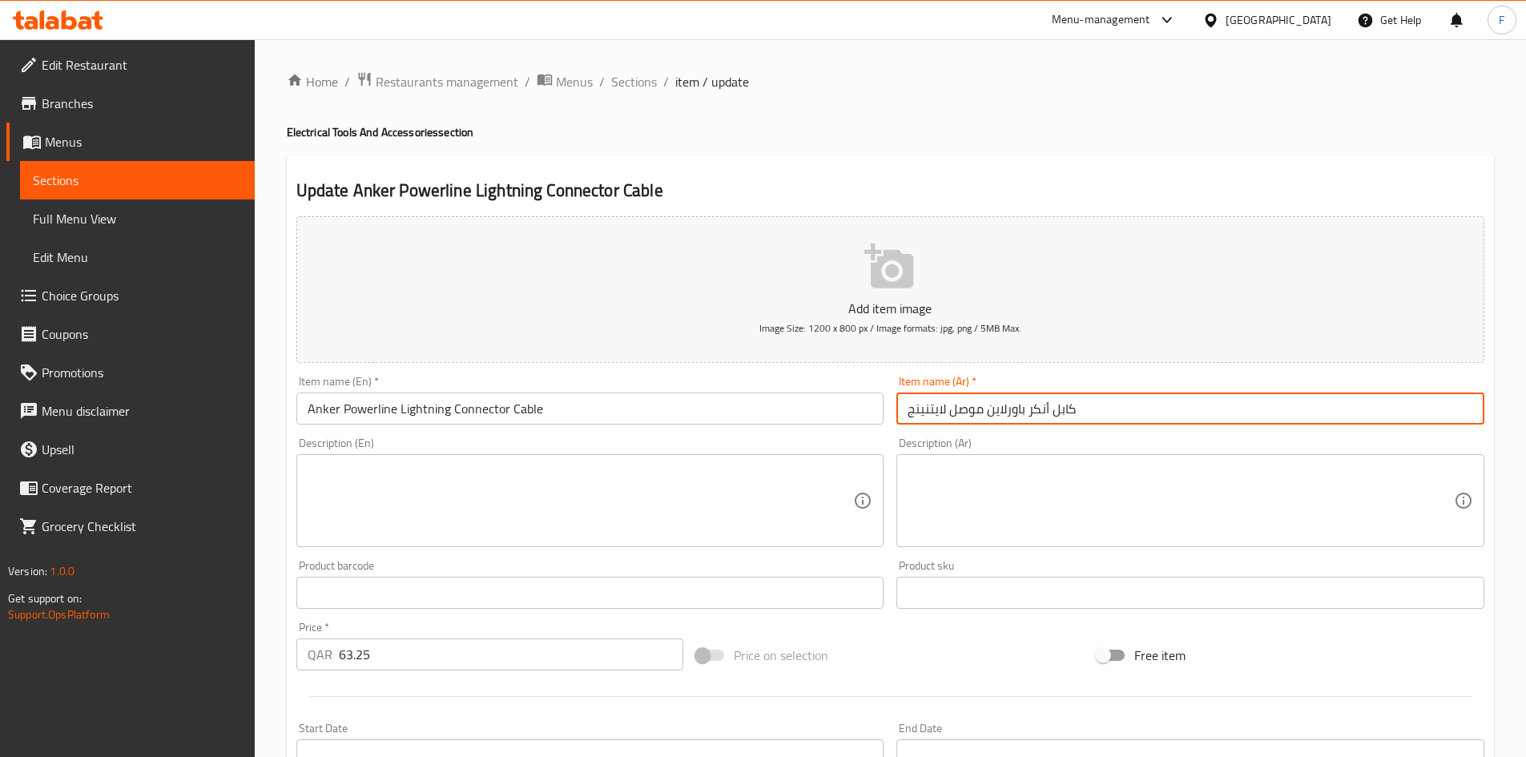
click at [1044, 412] on input "كابل أنكر باورلاين موصل لايتنينج" at bounding box center [1191, 409] width 588 height 32
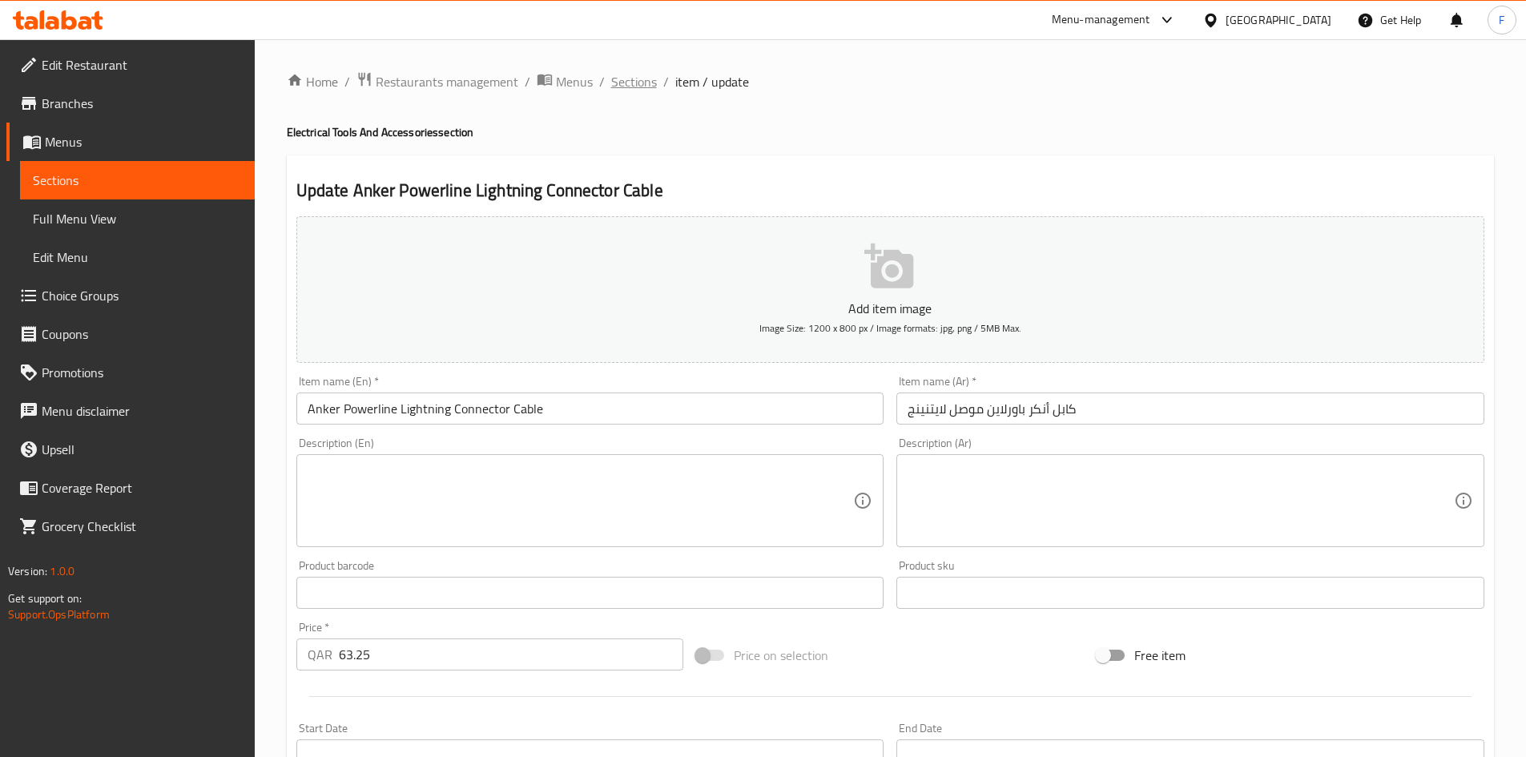
click at [639, 84] on span "Sections" at bounding box center [634, 81] width 46 height 19
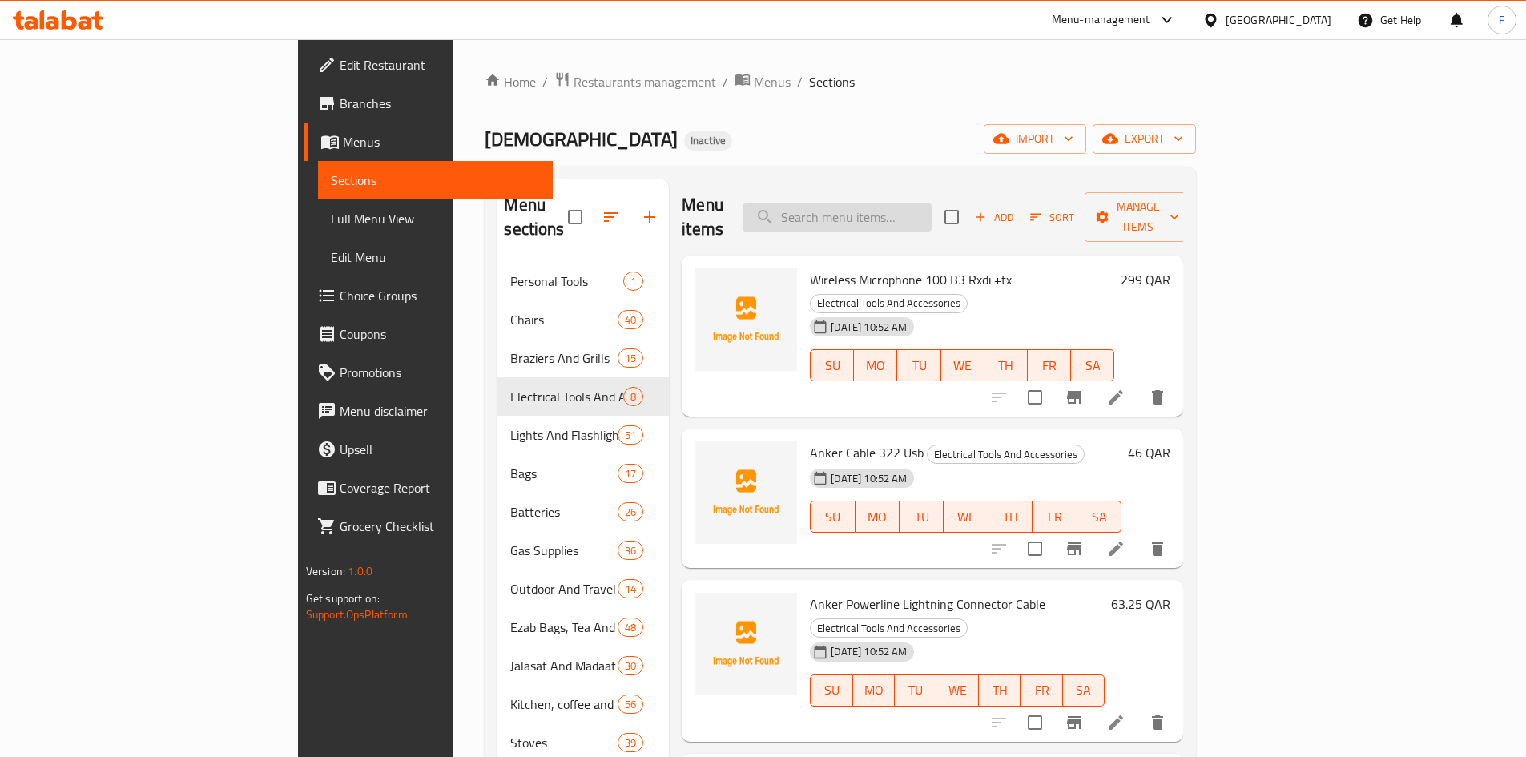
click at [932, 204] on input "search" at bounding box center [837, 218] width 189 height 28
